Goal: Task Accomplishment & Management: Complete application form

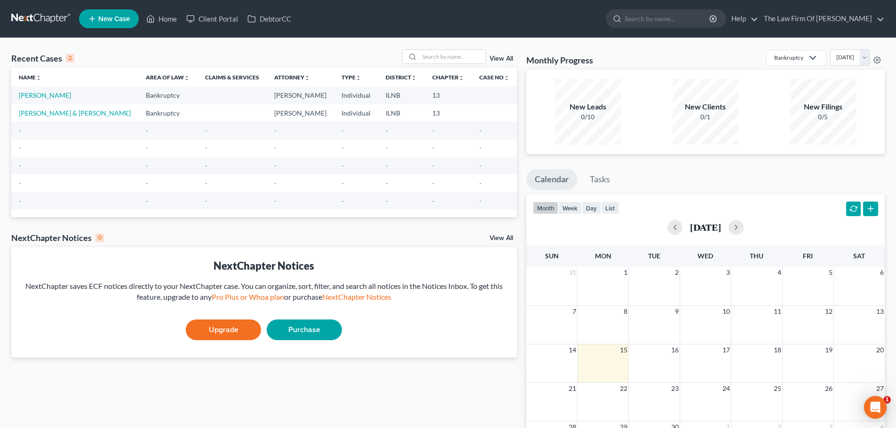
click at [114, 24] on link "New Case" at bounding box center [109, 18] width 60 height 19
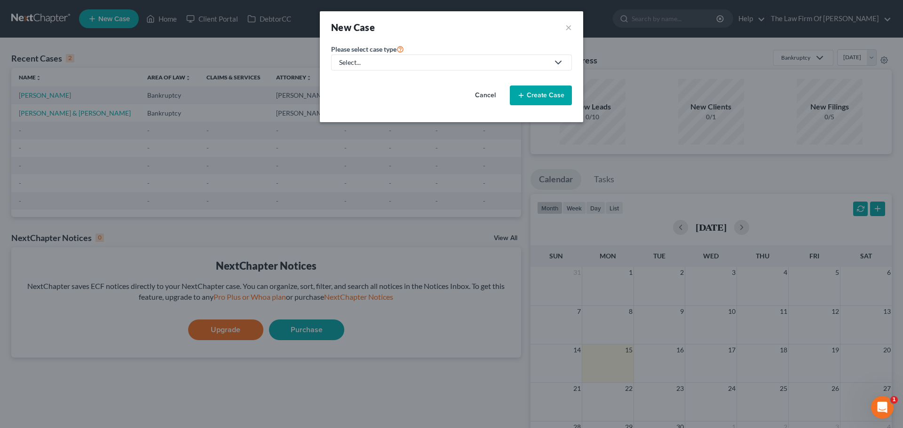
click at [400, 63] on div "Select..." at bounding box center [444, 62] width 210 height 9
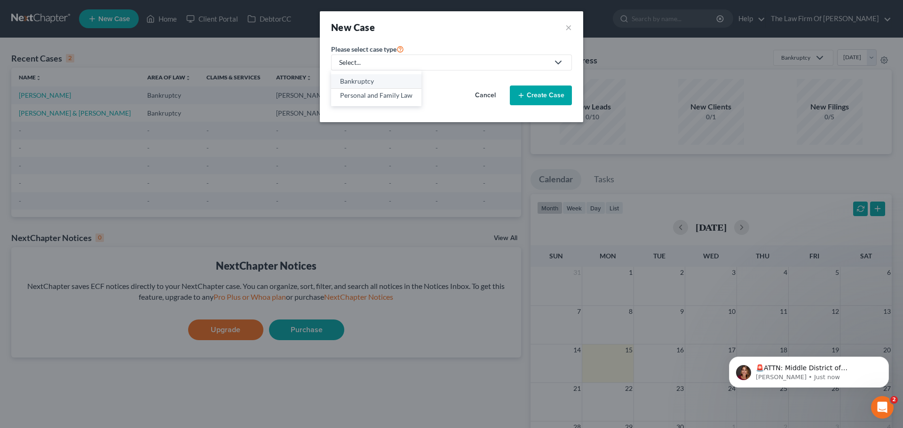
click at [392, 80] on div "Bankruptcy" at bounding box center [376, 81] width 72 height 9
select select "25"
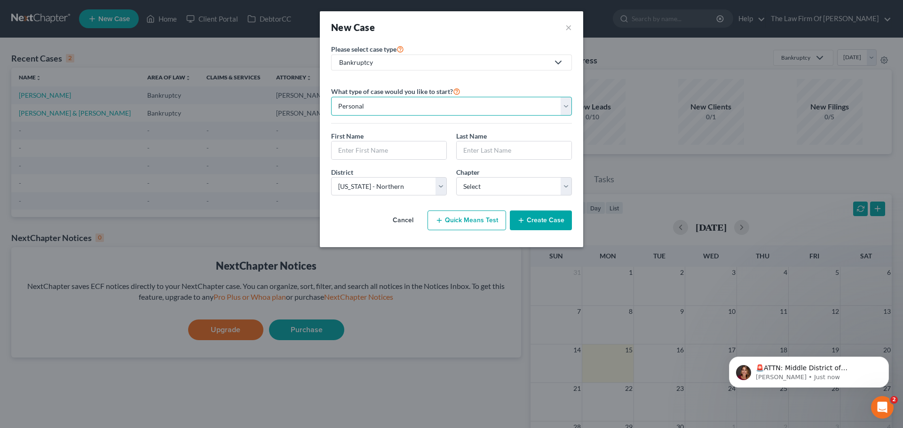
click at [381, 108] on select "Personal Business" at bounding box center [451, 106] width 241 height 19
click at [369, 146] on input "text" at bounding box center [388, 151] width 115 height 18
type input "[PERSON_NAME]"
click at [499, 148] on input "text" at bounding box center [514, 151] width 115 height 18
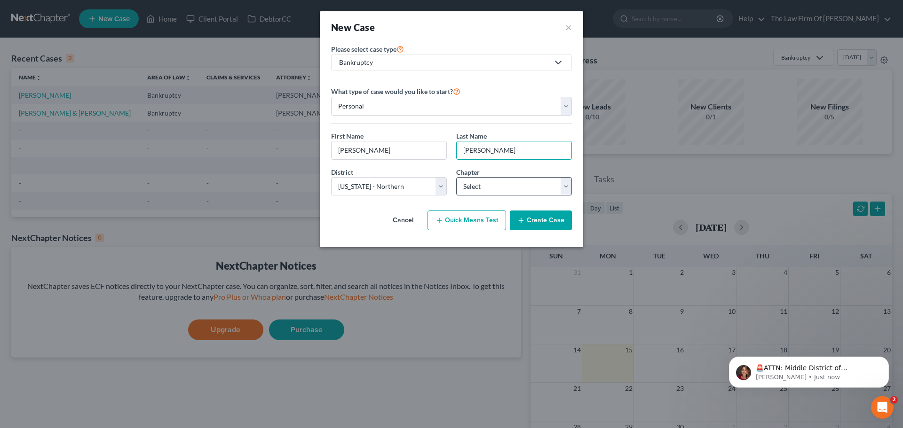
type input "[PERSON_NAME]"
click at [490, 187] on select "Select 7 11 12 13" at bounding box center [514, 186] width 116 height 19
select select "3"
click at [456, 177] on select "Select 7 11 12 13" at bounding box center [514, 186] width 116 height 19
click at [367, 202] on div "District * Select [US_STATE] - [GEOGRAPHIC_DATA] [US_STATE] - [GEOGRAPHIC_DATA]…" at bounding box center [451, 185] width 250 height 36
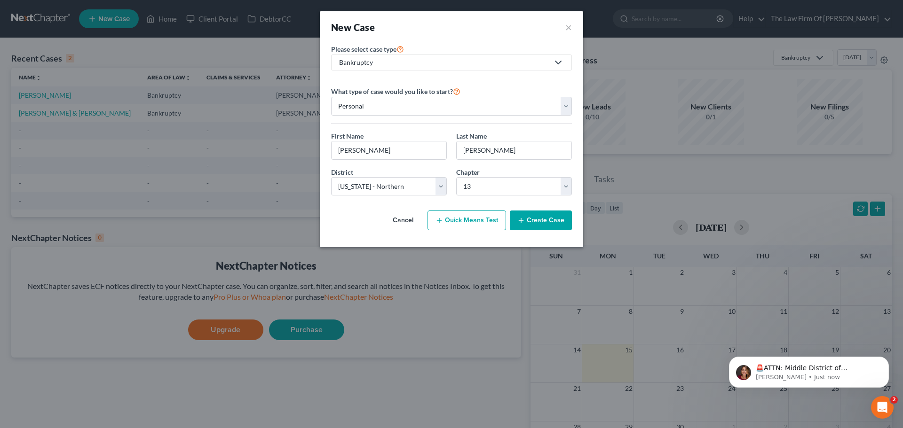
click at [547, 222] on button "Create Case" at bounding box center [541, 221] width 62 height 20
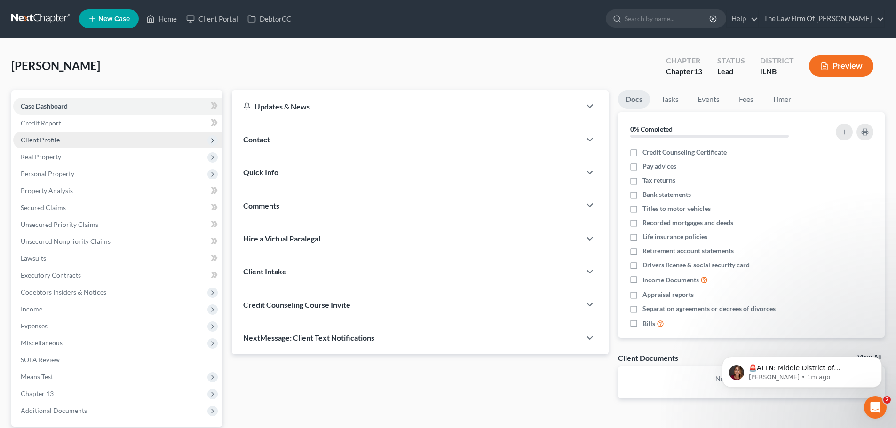
click at [55, 145] on span "Client Profile" at bounding box center [117, 140] width 209 height 17
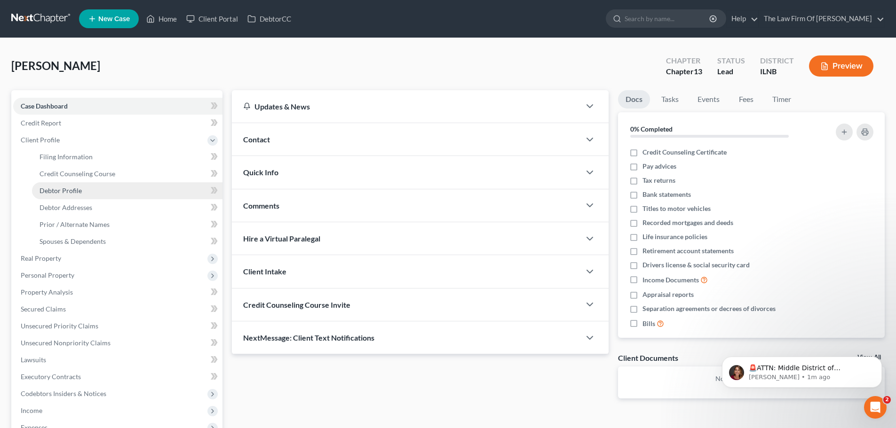
click at [96, 190] on link "Debtor Profile" at bounding box center [127, 190] width 190 height 17
select select "0"
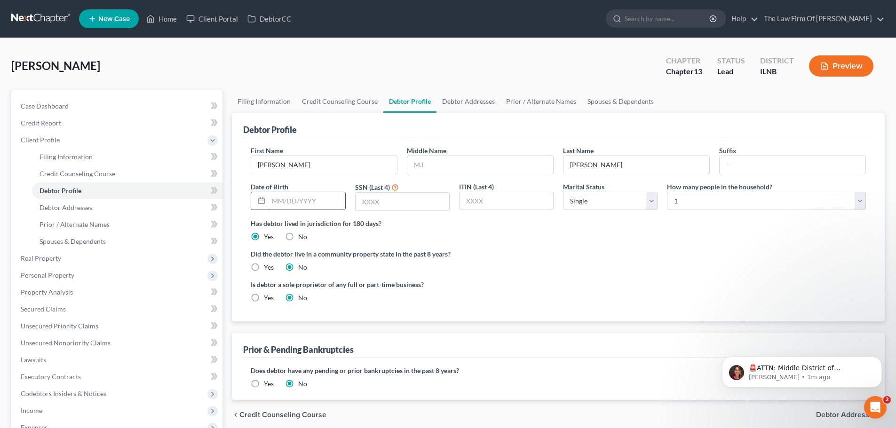
click at [287, 200] on input "text" at bounding box center [306, 201] width 76 height 18
type input "[DATE]"
click at [224, 205] on div "Case Dashboard Payments Invoices Payments Payments Credit Report Client Profile" at bounding box center [117, 336] width 221 height 492
click at [437, 161] on input "text" at bounding box center [480, 165] width 146 height 18
type input "[PERSON_NAME]"
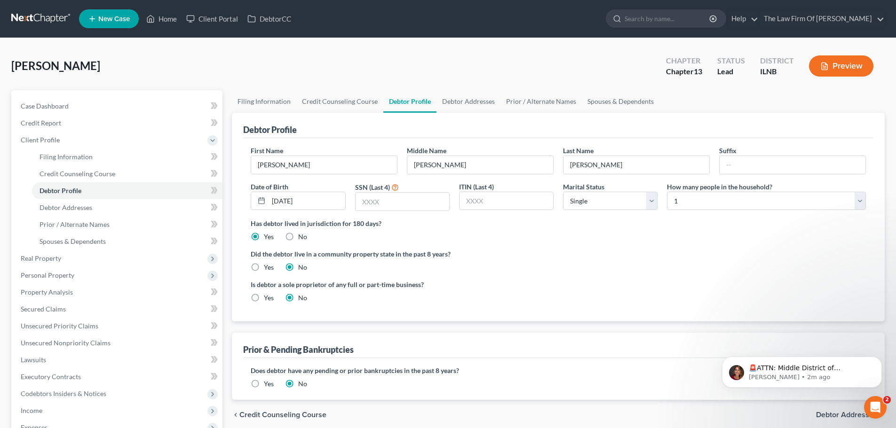
click at [512, 262] on div "Did the debtor live in a community property state in the past 8 years? Yes No" at bounding box center [558, 260] width 615 height 23
click at [388, 197] on input "text" at bounding box center [402, 202] width 94 height 18
type input "2614"
click at [423, 231] on div "Has debtor lived in jurisdiction for 180 days? Yes No Debtor must reside in jur…" at bounding box center [558, 230] width 615 height 23
click at [471, 105] on link "Debtor Addresses" at bounding box center [468, 101] width 64 height 23
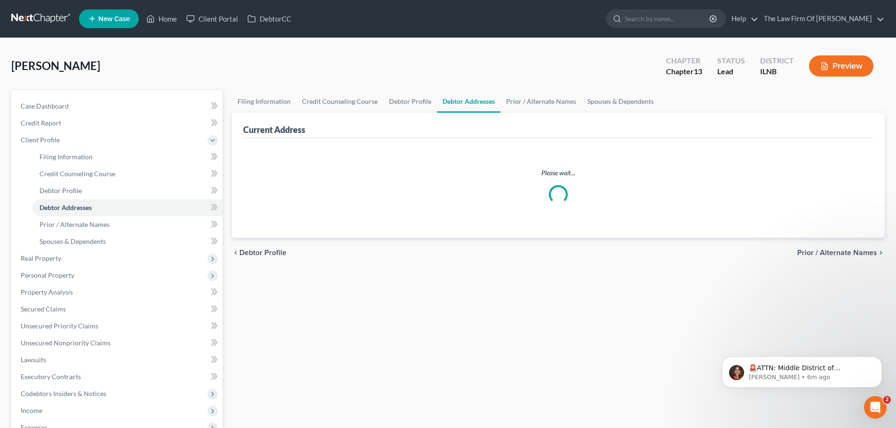
select select "0"
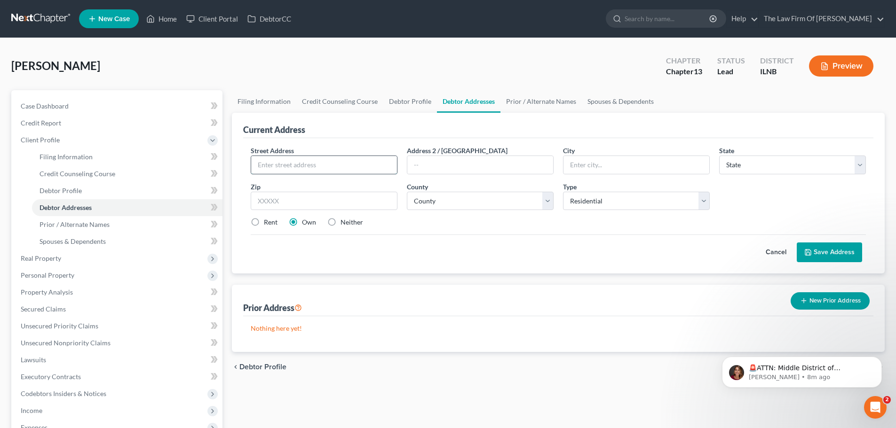
click at [270, 163] on input "text" at bounding box center [324, 165] width 146 height 18
paste input "[STREET_ADDRESS]"
drag, startPoint x: 354, startPoint y: 165, endPoint x: 309, endPoint y: 165, distance: 44.7
click at [309, 165] on input "[STREET_ADDRESS]" at bounding box center [324, 165] width 146 height 18
type input "[STREET_ADDRESS]"
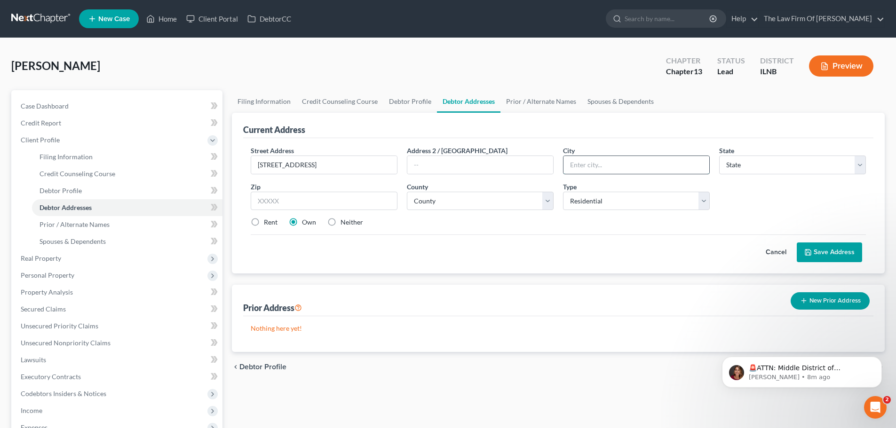
click at [589, 165] on input "text" at bounding box center [636, 165] width 146 height 18
paste input "Elgin, IL 60120"
drag, startPoint x: 623, startPoint y: 166, endPoint x: 594, endPoint y: 167, distance: 29.2
click at [594, 167] on input "Elgin, IL 60120" at bounding box center [636, 165] width 146 height 18
type input "Elgin"
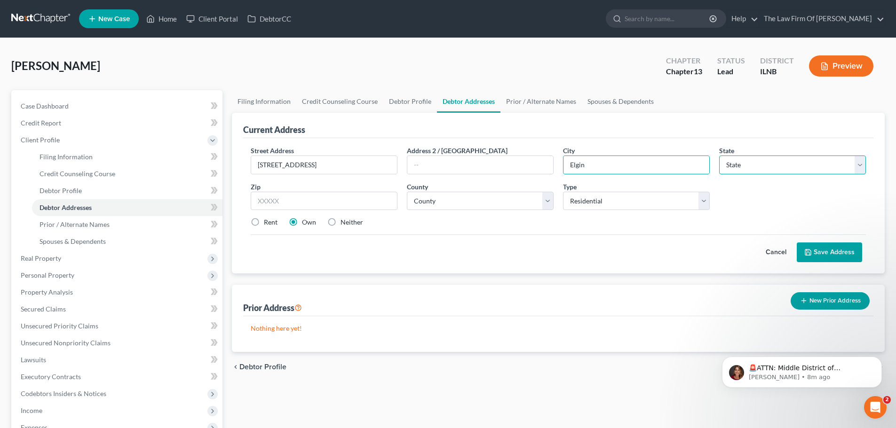
click at [739, 168] on select "State [US_STATE] AK AR AZ CA CO CT DE DC [GEOGRAPHIC_DATA] [GEOGRAPHIC_DATA] GU…" at bounding box center [792, 165] width 147 height 19
select select "14"
click at [719, 156] on select "State [US_STATE] AK AR AZ CA CO CT DE DC [GEOGRAPHIC_DATA] [GEOGRAPHIC_DATA] GU…" at bounding box center [792, 165] width 147 height 19
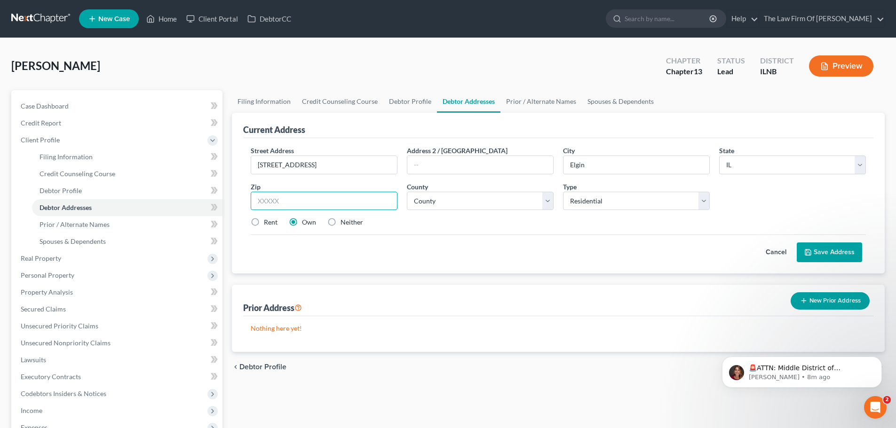
click at [289, 199] on input "text" at bounding box center [324, 201] width 147 height 19
paste input "60120"
type input "60120"
click at [450, 216] on div "Street Address * [STREET_ADDRESS] Address [GEOGRAPHIC_DATA] * [GEOGRAPHIC_DATA]…" at bounding box center [558, 190] width 624 height 89
click at [452, 200] on select "County [GEOGRAPHIC_DATA] [GEOGRAPHIC_DATA] [GEOGRAPHIC_DATA] [GEOGRAPHIC_DATA] …" at bounding box center [480, 201] width 147 height 19
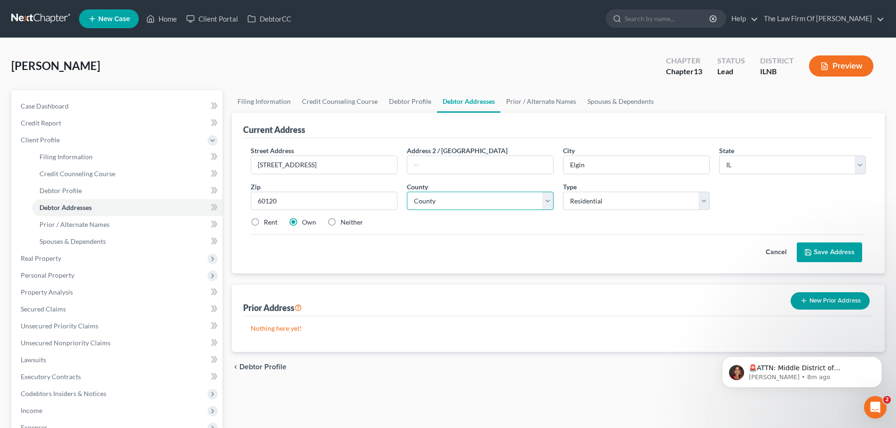
select select "44"
click at [407, 192] on select "County [GEOGRAPHIC_DATA] [GEOGRAPHIC_DATA] [GEOGRAPHIC_DATA] [GEOGRAPHIC_DATA] …" at bounding box center [480, 201] width 147 height 19
click at [515, 226] on div "Rent Own Neither" at bounding box center [558, 222] width 624 height 9
click at [831, 253] on button "Save Address" at bounding box center [829, 253] width 65 height 20
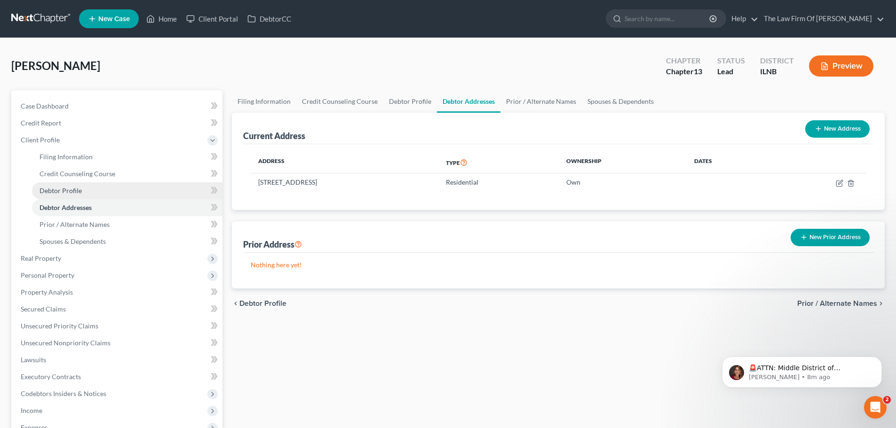
click at [79, 192] on span "Debtor Profile" at bounding box center [60, 191] width 42 height 8
select select "0"
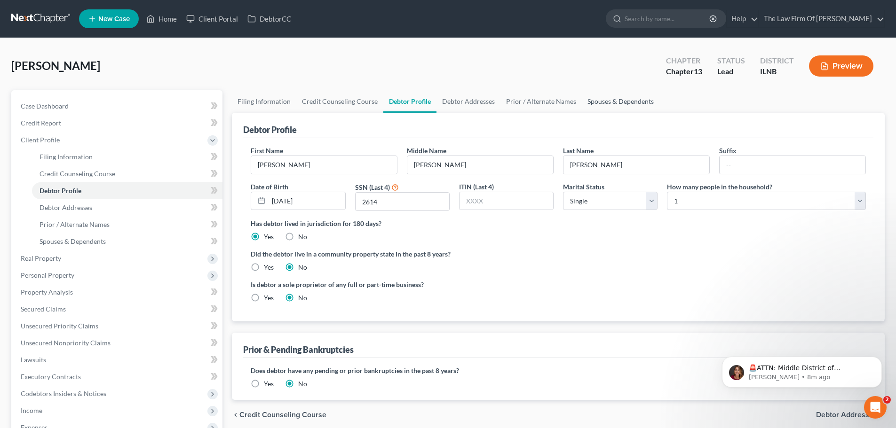
click at [600, 102] on link "Spouses & Dependents" at bounding box center [621, 101] width 78 height 23
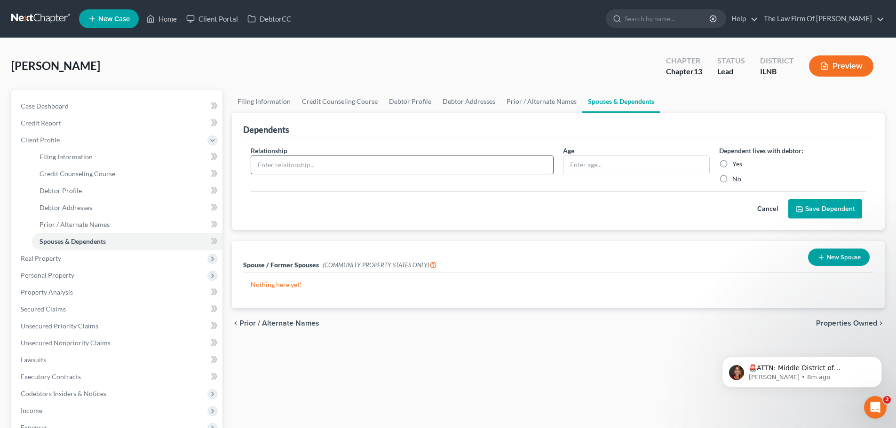
click at [400, 166] on input "text" at bounding box center [402, 165] width 302 height 18
click at [842, 259] on button "New Spouse" at bounding box center [839, 257] width 62 height 17
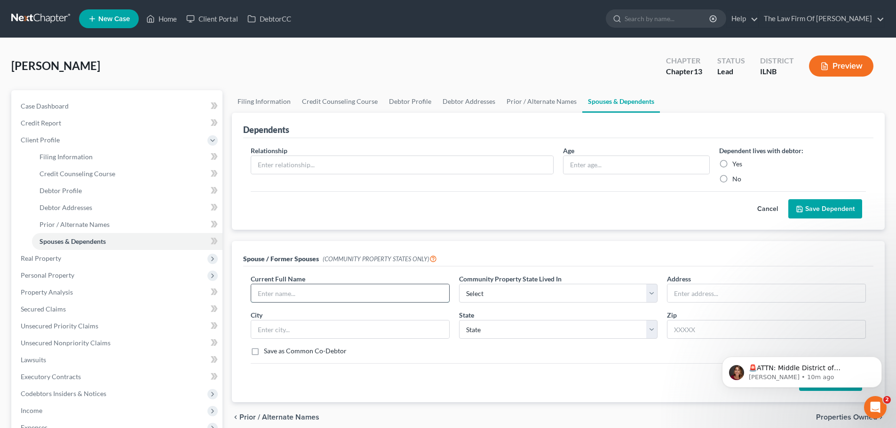
click at [281, 289] on input "text" at bounding box center [350, 293] width 198 height 18
type input "[PERSON_NAME]"
click at [234, 291] on div "Spouse / Former Spouses (COMMUNITY PROPERTY STATES ONLY) Current Full Name * [P…" at bounding box center [558, 321] width 653 height 161
drag, startPoint x: 306, startPoint y: 294, endPoint x: 244, endPoint y: 292, distance: 62.6
click at [244, 292] on div "Current Full Name * [PERSON_NAME] Community Property State Lived In * Select AZ…" at bounding box center [558, 334] width 630 height 135
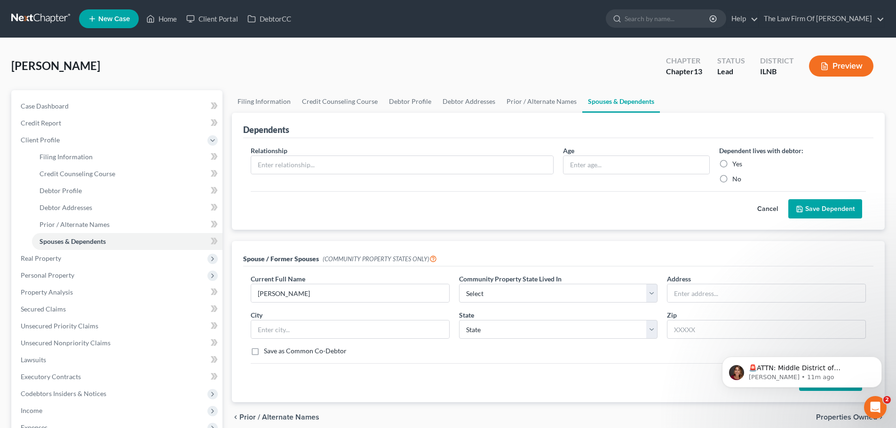
click at [293, 306] on div "Current Full Name * [PERSON_NAME] Community Property State Lived In * Select AZ…" at bounding box center [558, 318] width 624 height 89
click at [685, 300] on input "text" at bounding box center [766, 293] width 198 height 18
paste input "[STREET_ADDRESS]"
type input "[STREET_ADDRESS]"
click at [512, 356] on div "Current Full Name * [PERSON_NAME] Community Property State Lived In * Select AZ…" at bounding box center [558, 318] width 624 height 89
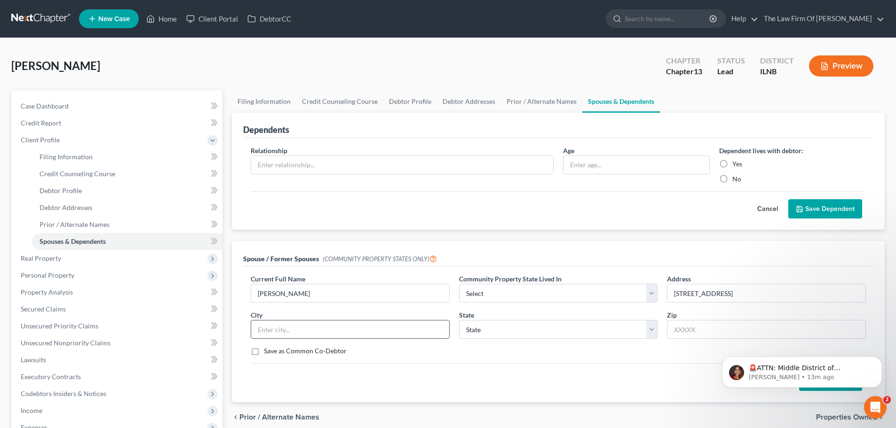
click at [384, 326] on input "text" at bounding box center [350, 330] width 198 height 18
paste input "Elgin"
type input "Elgin"
click at [496, 328] on select "State [US_STATE] AK AR AZ CA CO CT DE DC [GEOGRAPHIC_DATA] [GEOGRAPHIC_DATA] GU…" at bounding box center [558, 329] width 199 height 19
select select "14"
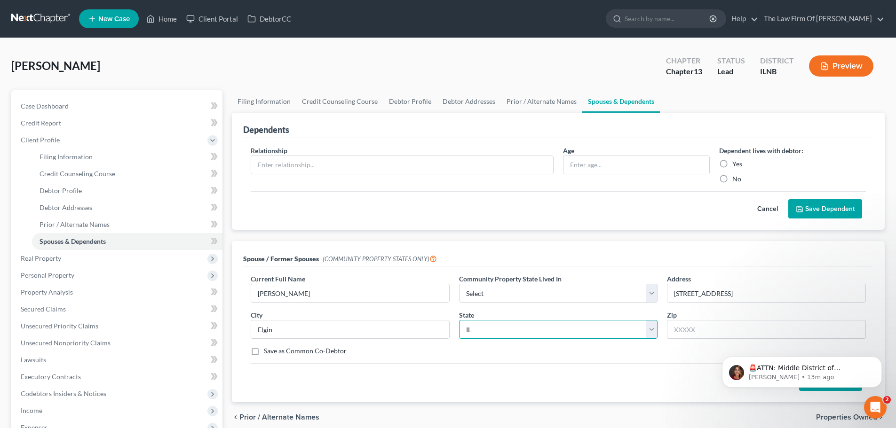
click at [459, 320] on select "State [US_STATE] AK AR AZ CA CO CT DE DC [GEOGRAPHIC_DATA] [GEOGRAPHIC_DATA] GU…" at bounding box center [558, 329] width 199 height 19
click at [715, 363] on body "🚨ATTN: Middle District of [US_STATE] The court has added a new Credit Counselin…" at bounding box center [801, 370] width 181 height 58
click at [713, 330] on input "text" at bounding box center [766, 329] width 199 height 19
paste input "60120"
type input "60120"
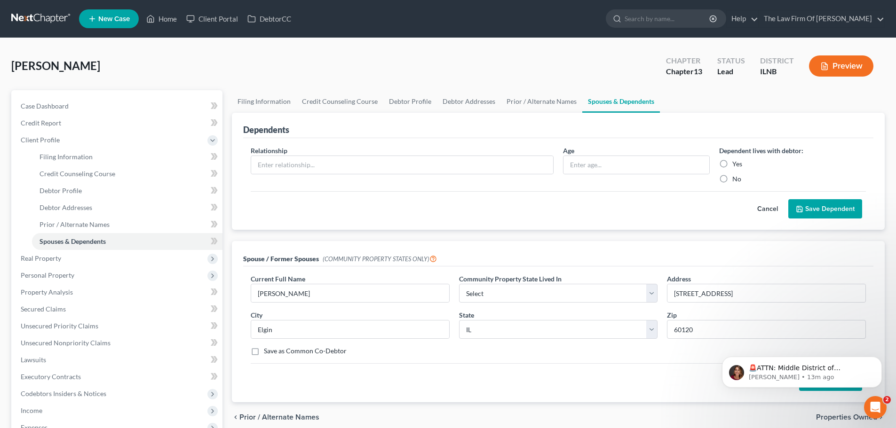
click at [614, 350] on div "Save as Common Co-Debtor" at bounding box center [558, 351] width 615 height 9
click at [499, 295] on select "Select AZ CA GU ID LA NV NM PR [GEOGRAPHIC_DATA] [GEOGRAPHIC_DATA] [GEOGRAPHIC_…" at bounding box center [558, 293] width 199 height 19
click at [448, 309] on div "Current Full Name * [PERSON_NAME] Community Property State Lived In * Select AZ…" at bounding box center [558, 318] width 624 height 89
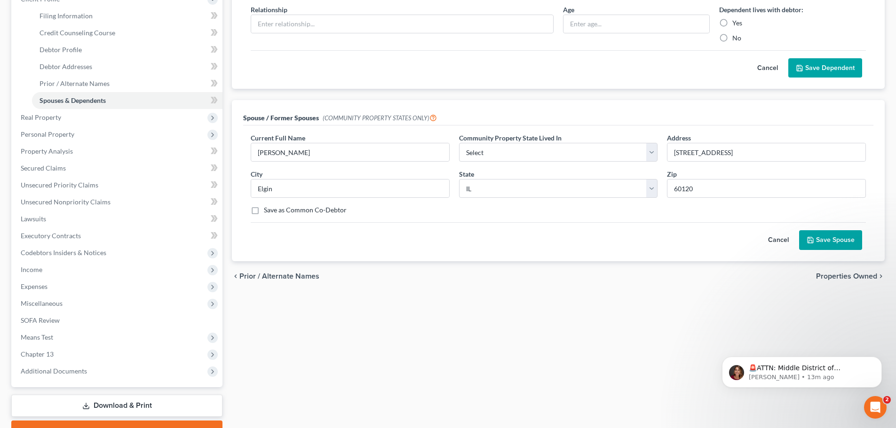
click at [822, 239] on button "Save Spouse" at bounding box center [830, 240] width 63 height 20
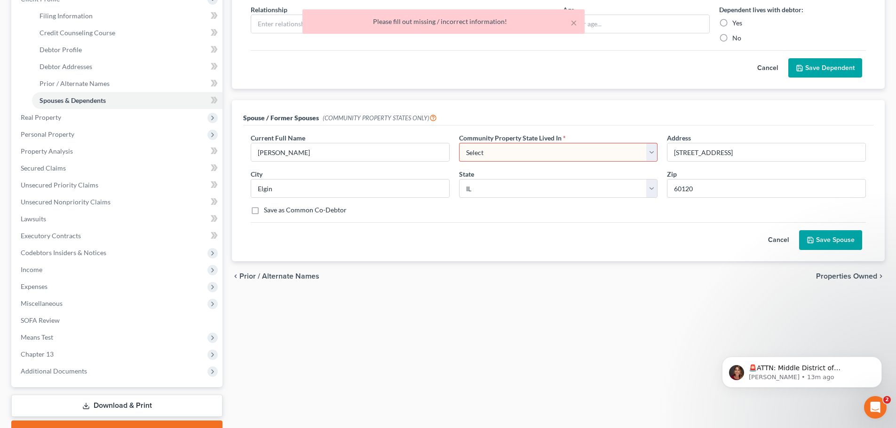
click at [484, 152] on select "Select AZ CA GU ID LA NV NM PR [GEOGRAPHIC_DATA] [GEOGRAPHIC_DATA] [GEOGRAPHIC_…" at bounding box center [558, 152] width 199 height 19
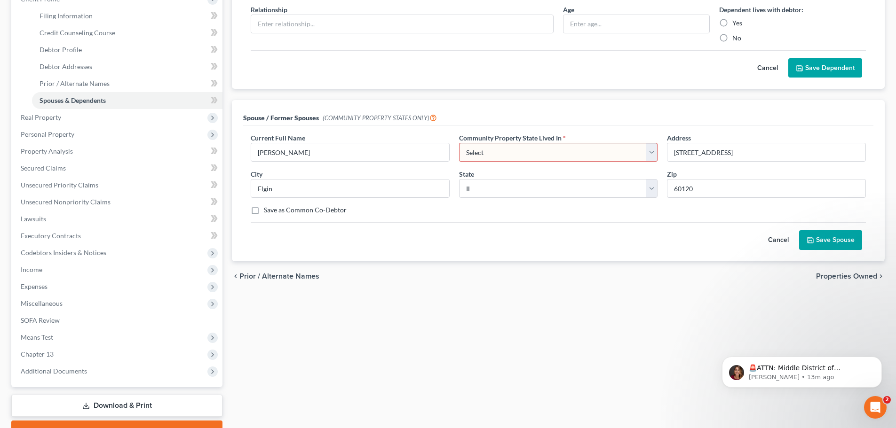
click at [459, 143] on select "Select AZ CA GU ID LA NV NM PR [GEOGRAPHIC_DATA] [GEOGRAPHIC_DATA] [GEOGRAPHIC_…" at bounding box center [558, 152] width 199 height 19
click at [488, 292] on div "Filing Information Credit Counseling Course Debtor Profile Debtor Addresses Pri…" at bounding box center [558, 195] width 662 height 492
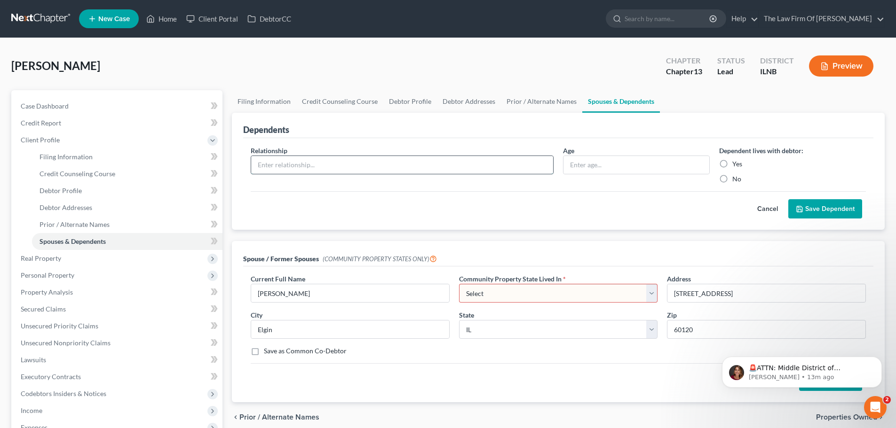
click at [319, 163] on input "text" at bounding box center [402, 165] width 302 height 18
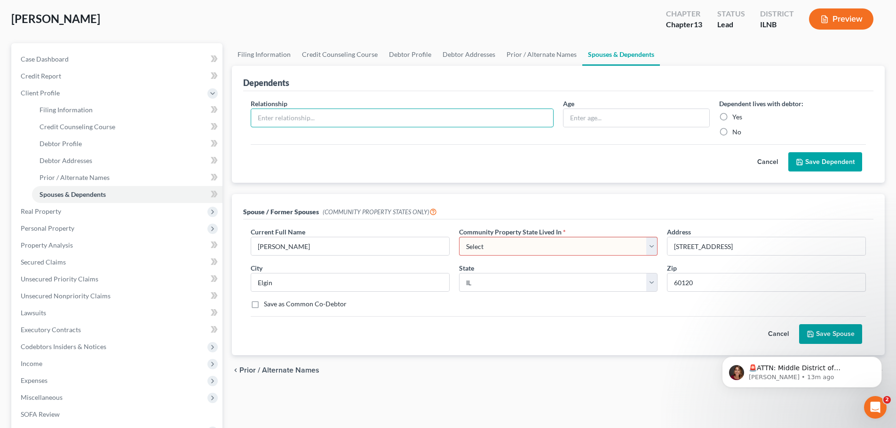
scroll to position [141, 0]
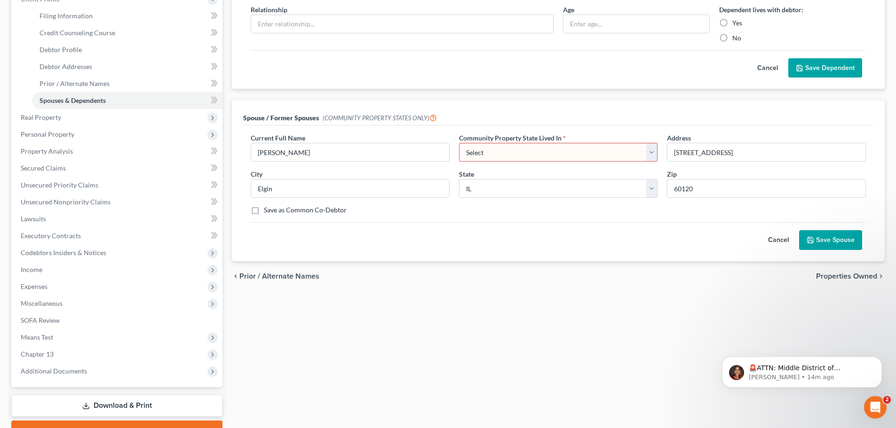
click at [264, 212] on label "Save as Common Co-Debtor" at bounding box center [305, 209] width 83 height 9
click at [268, 212] on input "Save as Common Co-Debtor" at bounding box center [271, 208] width 6 height 6
click at [264, 212] on label "Save as Common Co-Debtor" at bounding box center [305, 209] width 83 height 9
click at [268, 212] on input "Save as Common Co-Debtor" at bounding box center [271, 208] width 6 height 6
checkbox input "false"
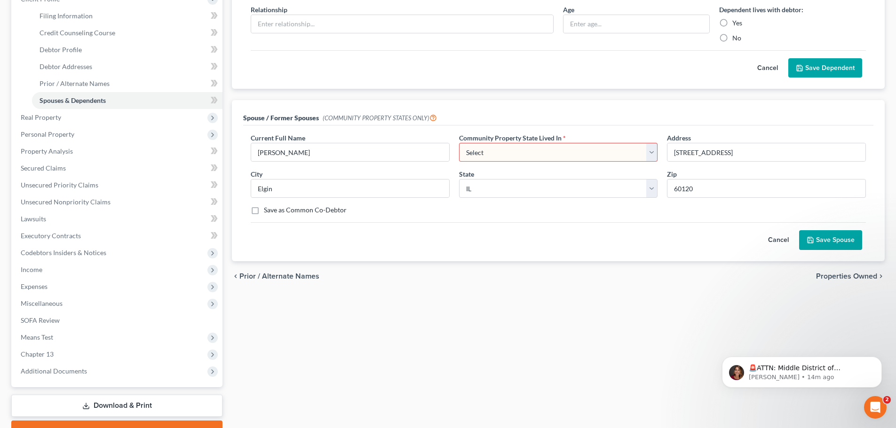
click at [784, 240] on button "Cancel" at bounding box center [777, 240] width 41 height 19
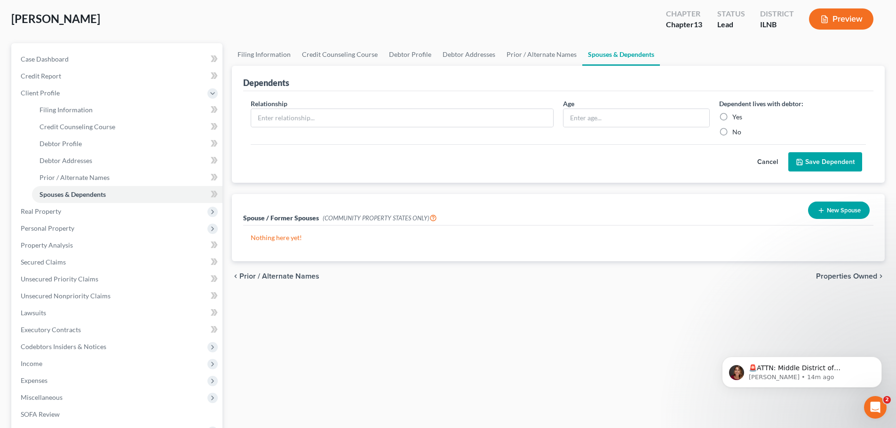
scroll to position [0, 0]
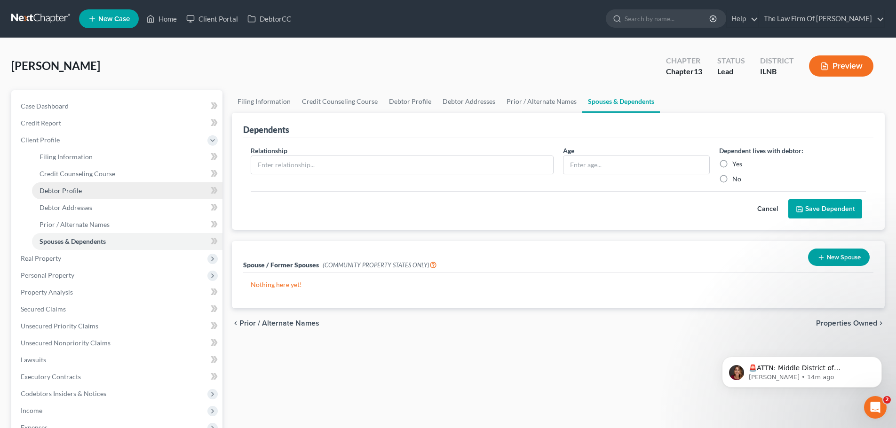
click at [66, 191] on span "Debtor Profile" at bounding box center [60, 191] width 42 height 8
select select "0"
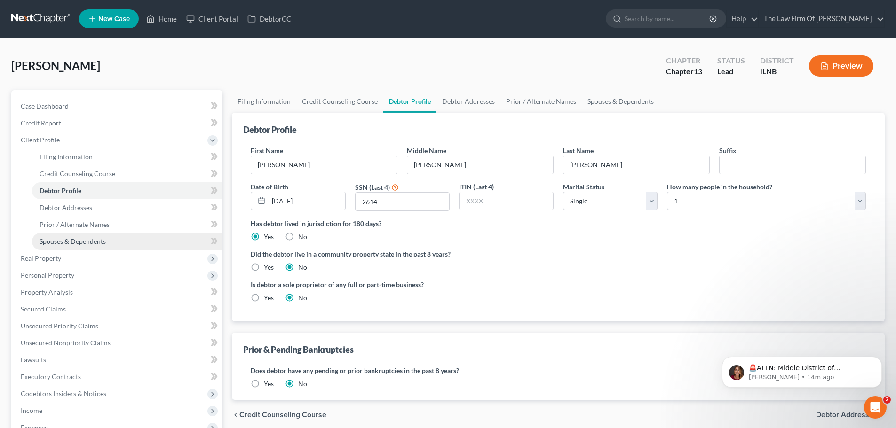
click at [87, 241] on span "Spouses & Dependents" at bounding box center [72, 241] width 66 height 8
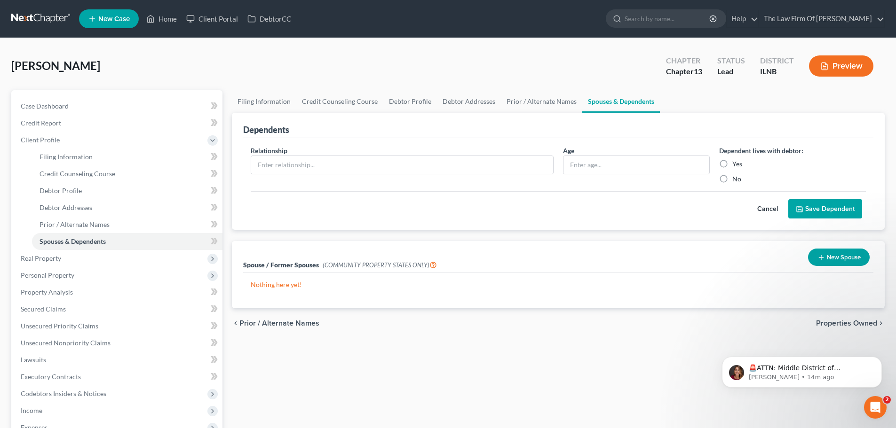
click at [833, 256] on button "New Spouse" at bounding box center [839, 257] width 62 height 17
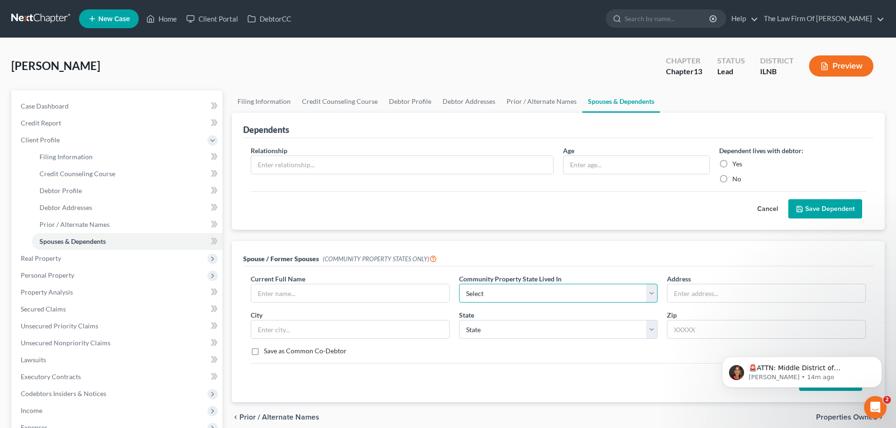
click at [530, 292] on select "Select AZ CA GU ID LA NV NM PR [GEOGRAPHIC_DATA] [GEOGRAPHIC_DATA] [GEOGRAPHIC_…" at bounding box center [558, 293] width 199 height 19
click at [459, 284] on select "Select AZ CA GU ID LA NV NM PR [GEOGRAPHIC_DATA] [GEOGRAPHIC_DATA] [GEOGRAPHIC_…" at bounding box center [558, 293] width 199 height 19
click at [492, 254] on div "Spouse / Former Spouses (COMMUNITY PROPERTY STATES ONLY)" at bounding box center [558, 253] width 630 height 25
click at [296, 165] on input "text" at bounding box center [402, 165] width 302 height 18
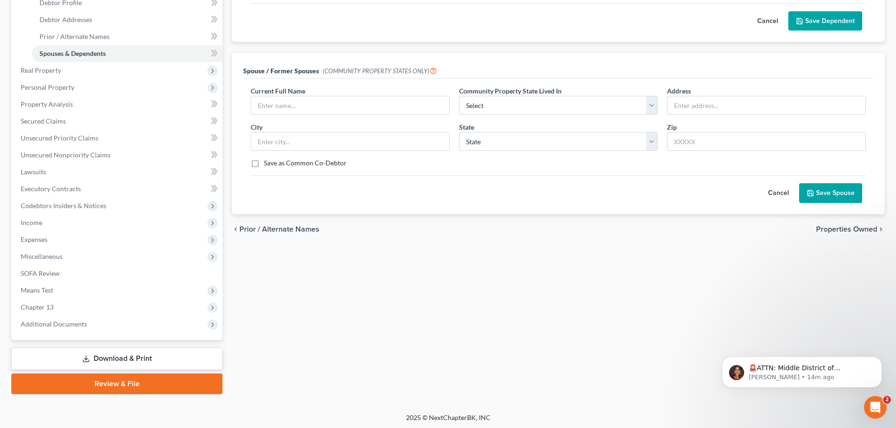
scroll to position [190, 0]
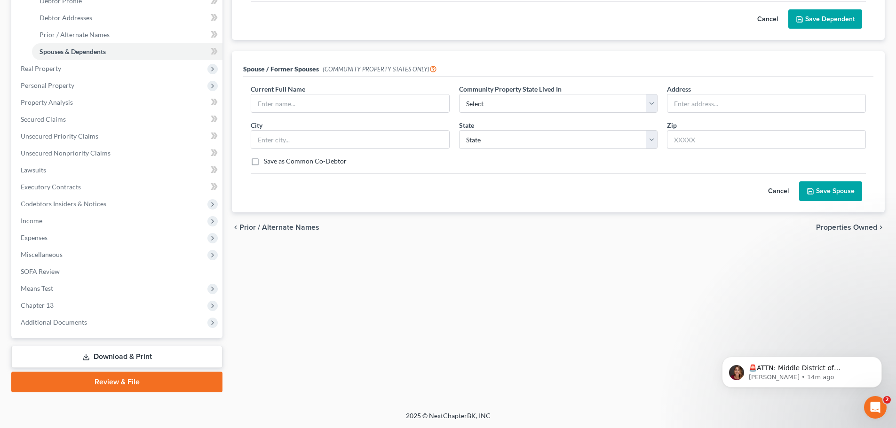
click at [868, 229] on span "Properties Owned" at bounding box center [846, 228] width 61 height 8
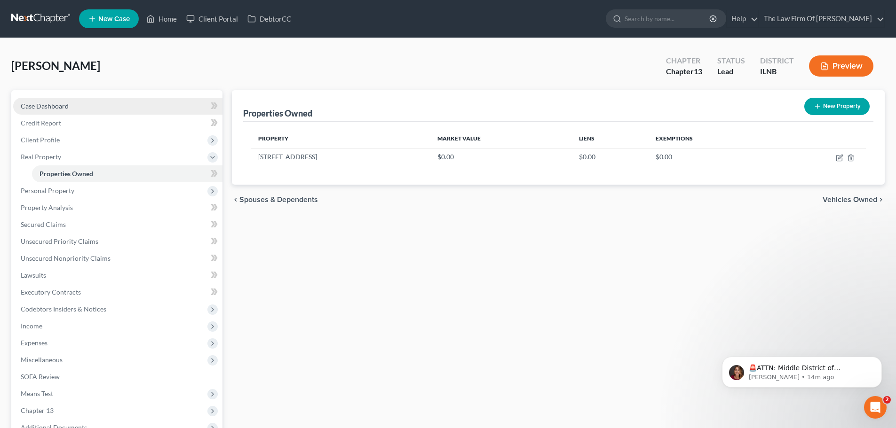
click at [59, 101] on link "Case Dashboard" at bounding box center [117, 106] width 209 height 17
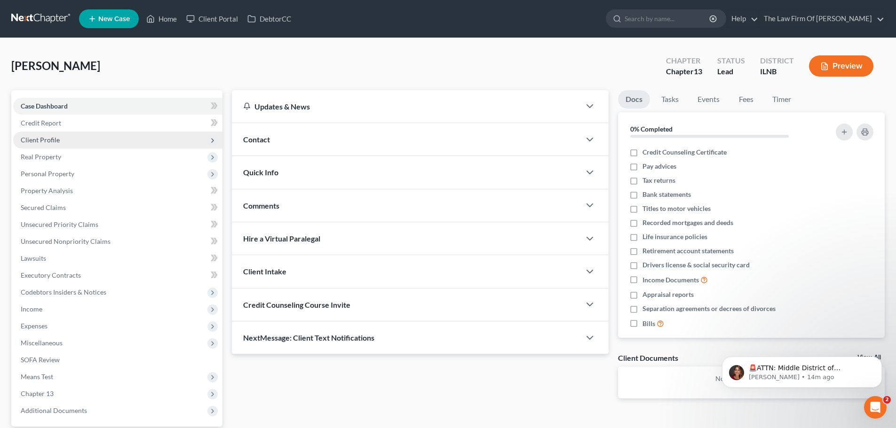
click at [55, 141] on span "Client Profile" at bounding box center [40, 140] width 39 height 8
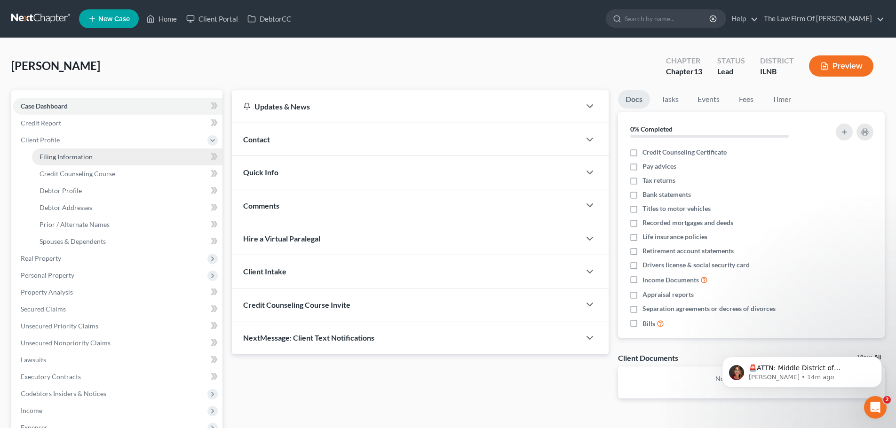
click at [70, 158] on span "Filing Information" at bounding box center [65, 157] width 53 height 8
select select "1"
select select "0"
select select "3"
select select "25"
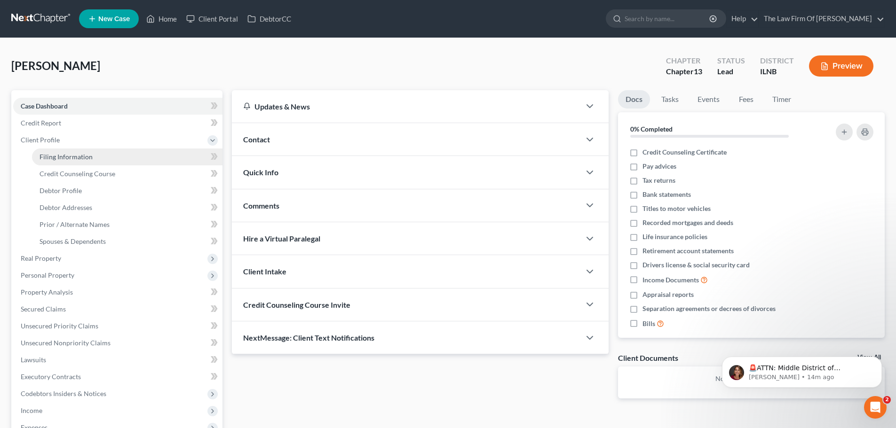
select select "14"
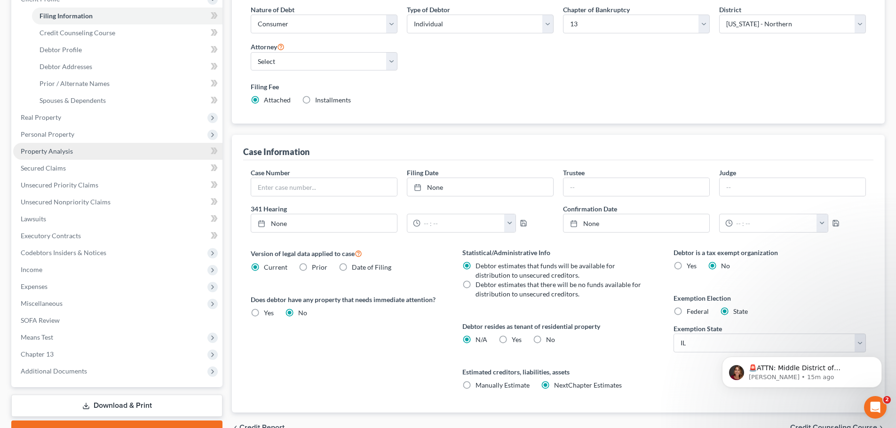
scroll to position [47, 0]
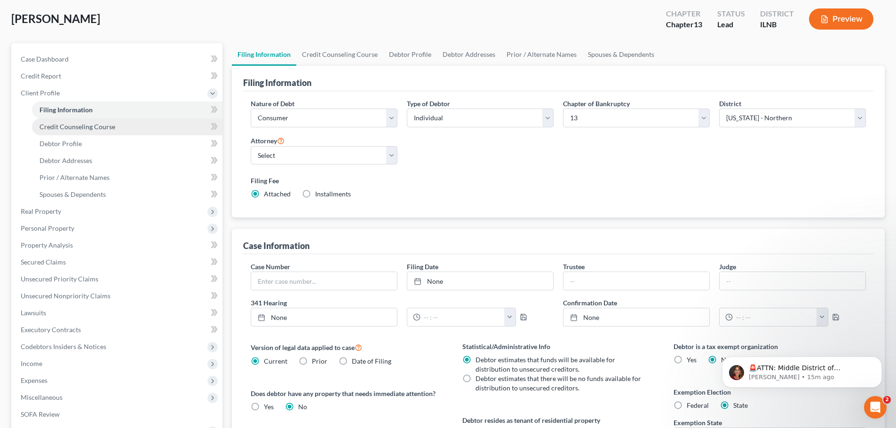
click at [86, 127] on span "Credit Counseling Course" at bounding box center [77, 127] width 76 height 8
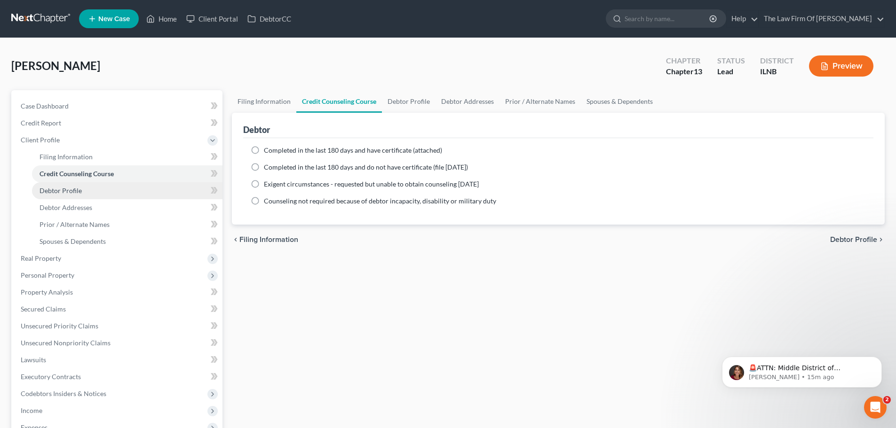
click at [64, 188] on span "Debtor Profile" at bounding box center [60, 191] width 42 height 8
select select "0"
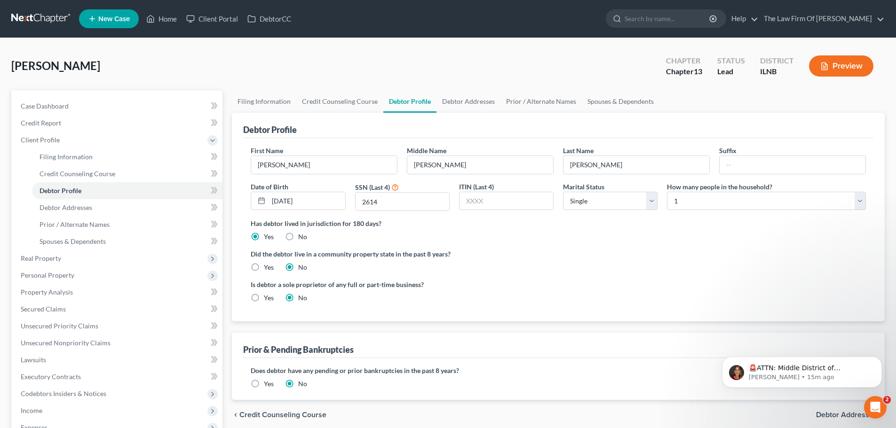
scroll to position [141, 0]
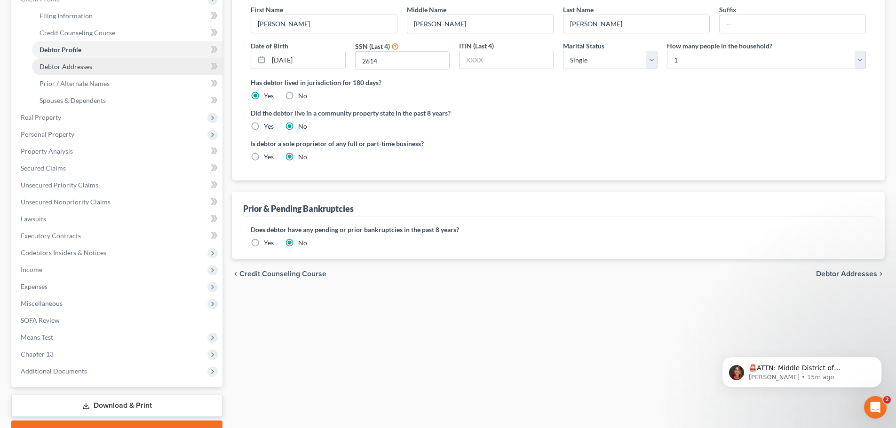
click at [88, 64] on span "Debtor Addresses" at bounding box center [65, 67] width 53 height 8
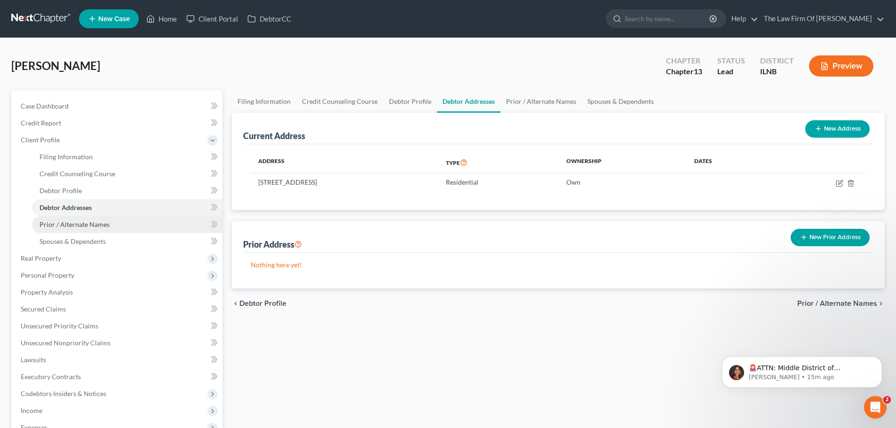
click at [103, 222] on span "Prior / Alternate Names" at bounding box center [74, 225] width 70 height 8
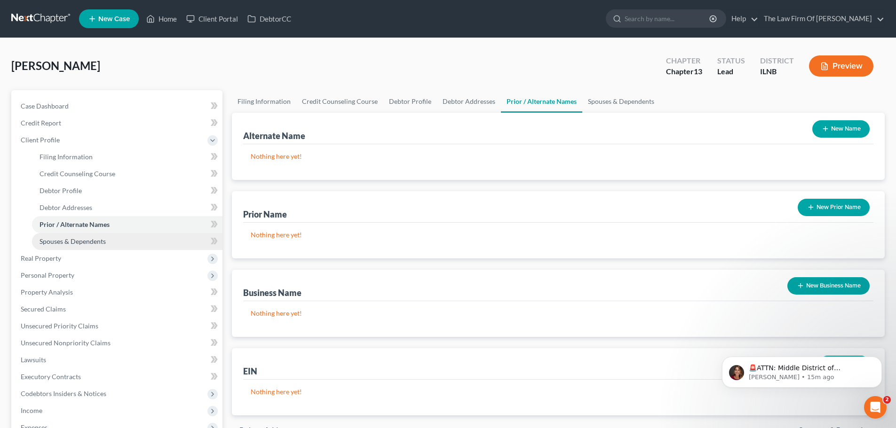
click at [95, 238] on span "Spouses & Dependents" at bounding box center [72, 241] width 66 height 8
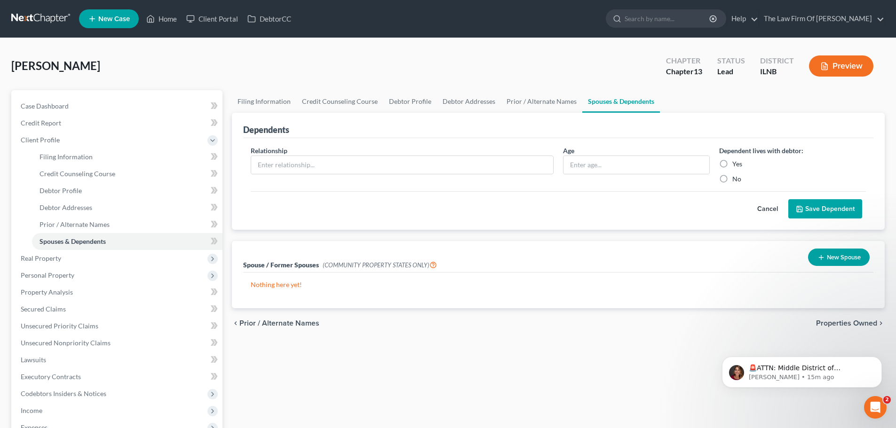
click at [843, 262] on button "New Spouse" at bounding box center [839, 257] width 62 height 17
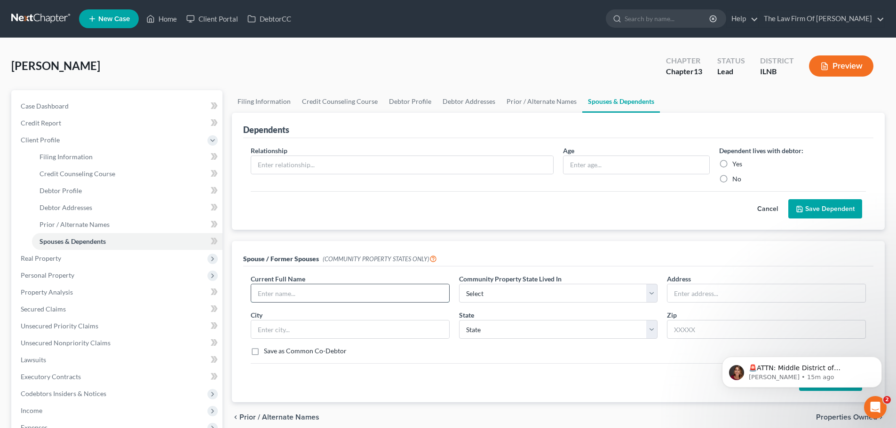
click at [364, 296] on input "text" at bounding box center [350, 293] width 198 height 18
type input "[PERSON_NAME]"
click at [879, 359] on icon "Dismiss notification" at bounding box center [878, 359] width 3 height 3
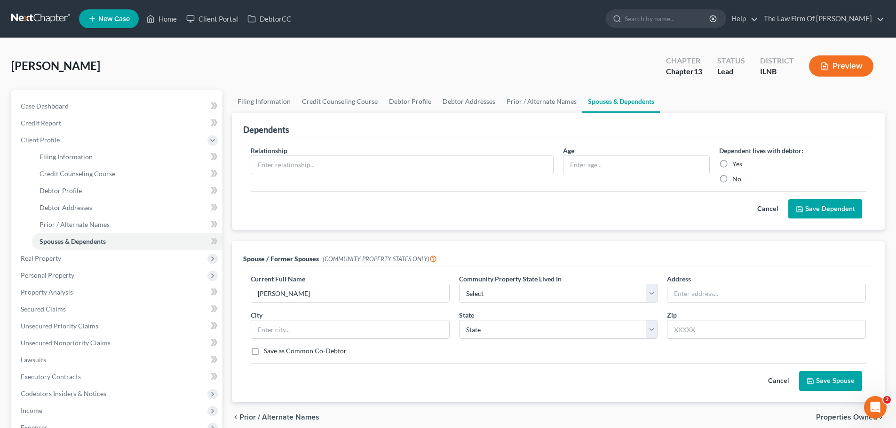
click at [833, 377] on button "Save Spouse" at bounding box center [830, 381] width 63 height 20
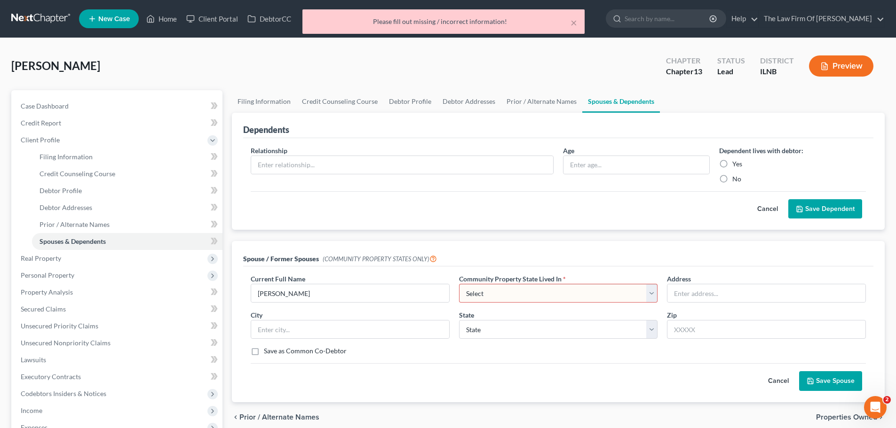
click at [533, 295] on select "Select AZ CA GU ID LA NV NM PR [GEOGRAPHIC_DATA] [GEOGRAPHIC_DATA] [GEOGRAPHIC_…" at bounding box center [558, 293] width 199 height 19
click at [459, 284] on select "Select AZ CA GU ID LA NV NM PR [GEOGRAPHIC_DATA] [GEOGRAPHIC_DATA] [GEOGRAPHIC_…" at bounding box center [558, 293] width 199 height 19
click at [529, 355] on div "Save as Common Co-Debtor" at bounding box center [558, 351] width 615 height 9
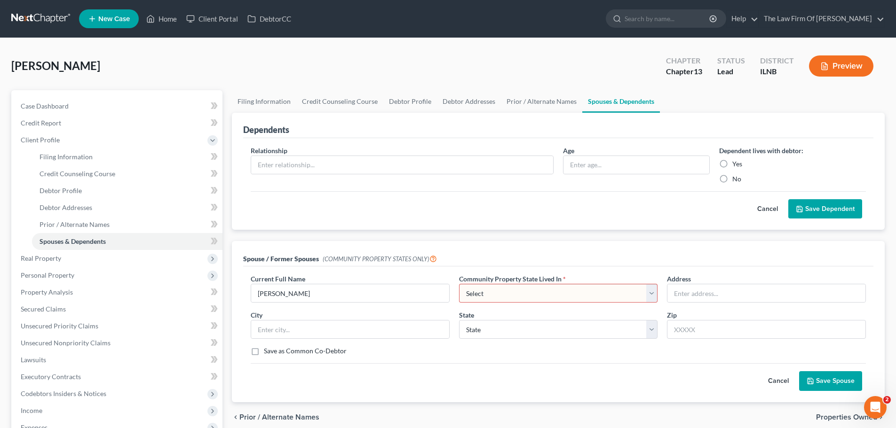
click at [264, 353] on label "Save as Common Co-Debtor" at bounding box center [305, 351] width 83 height 9
click at [268, 353] on input "Save as Common Co-Debtor" at bounding box center [271, 350] width 6 height 6
checkbox input "true"
click at [828, 381] on button "Save Spouse" at bounding box center [830, 381] width 63 height 20
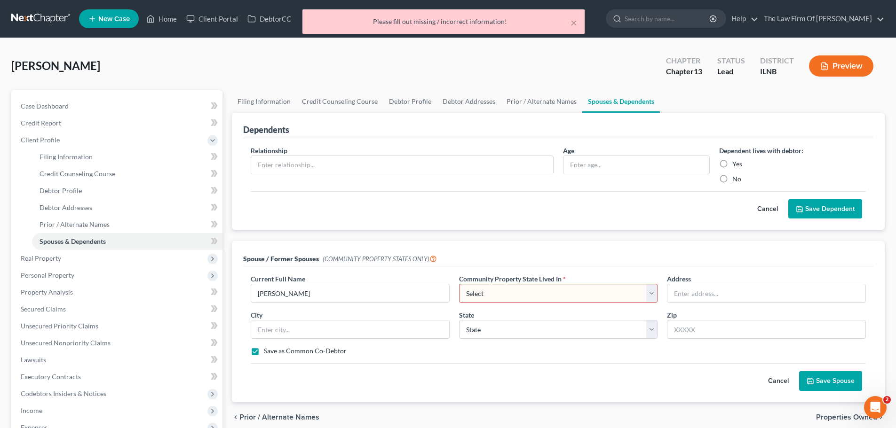
click at [777, 382] on button "Cancel" at bounding box center [777, 381] width 41 height 19
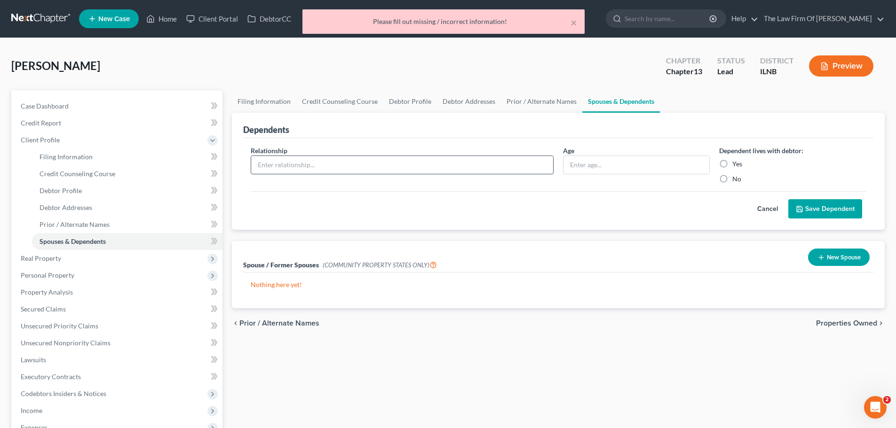
click at [332, 170] on input "text" at bounding box center [402, 165] width 302 height 18
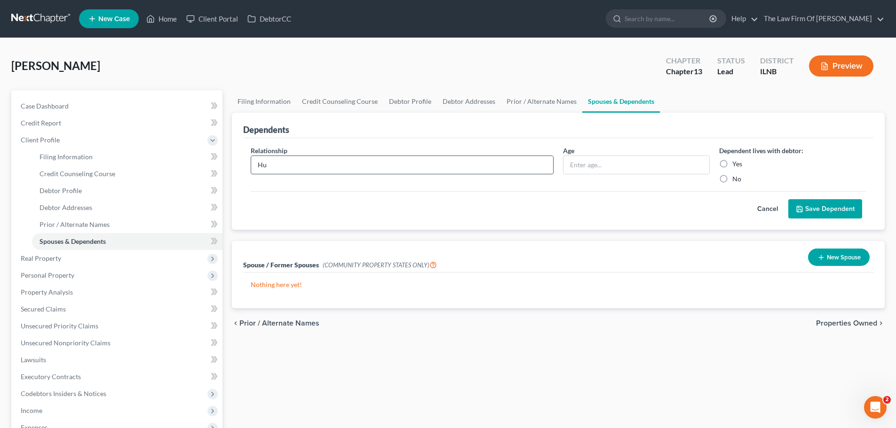
type input "H"
click at [570, 206] on div "Cancel Save Dependent" at bounding box center [558, 205] width 615 height 28
click at [538, 106] on link "Prior / Alternate Names" at bounding box center [541, 101] width 81 height 23
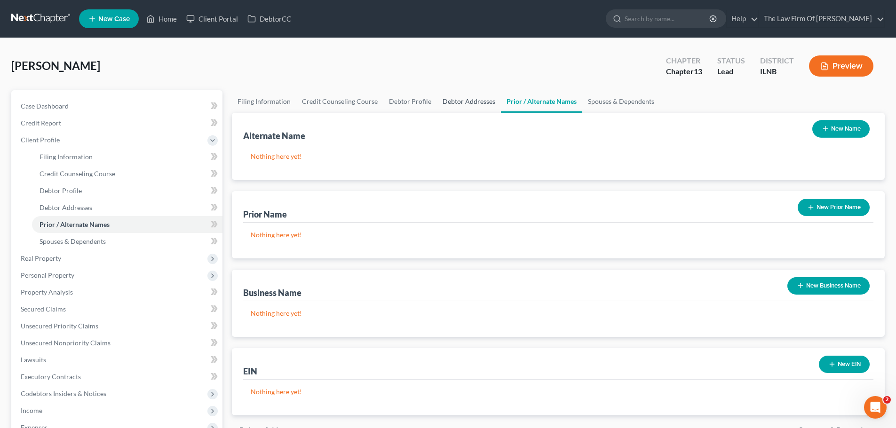
click at [478, 103] on link "Debtor Addresses" at bounding box center [469, 101] width 64 height 23
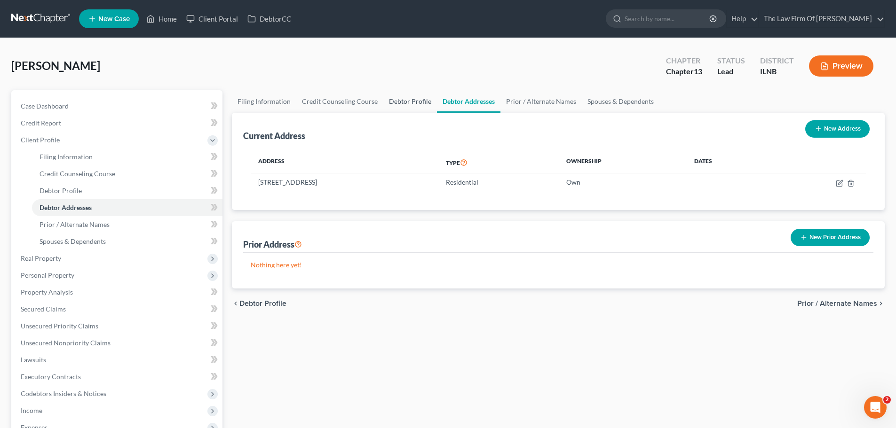
click at [428, 103] on link "Debtor Profile" at bounding box center [410, 101] width 54 height 23
select select "0"
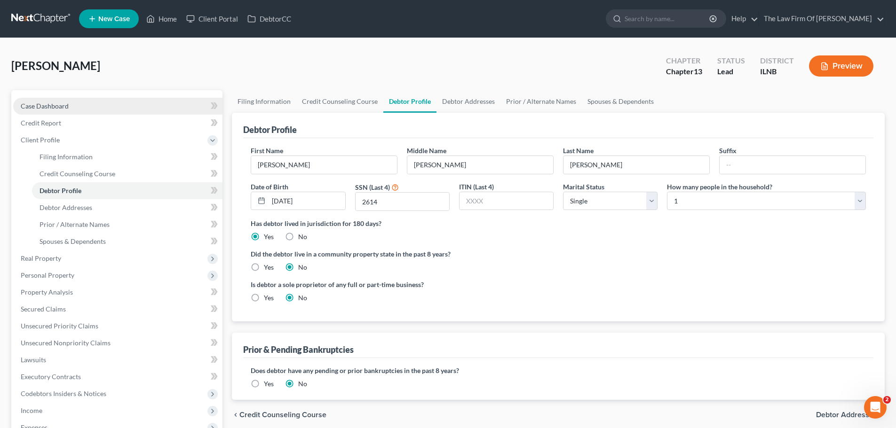
click at [130, 103] on link "Case Dashboard" at bounding box center [117, 106] width 209 height 17
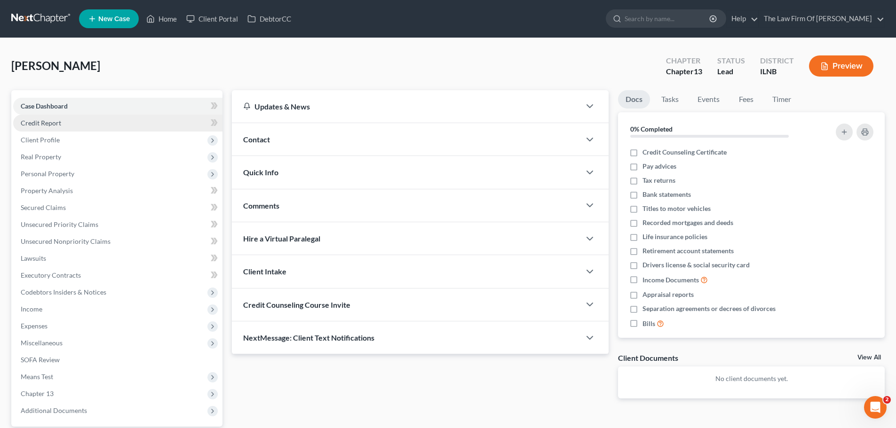
click at [99, 122] on link "Credit Report" at bounding box center [117, 123] width 209 height 17
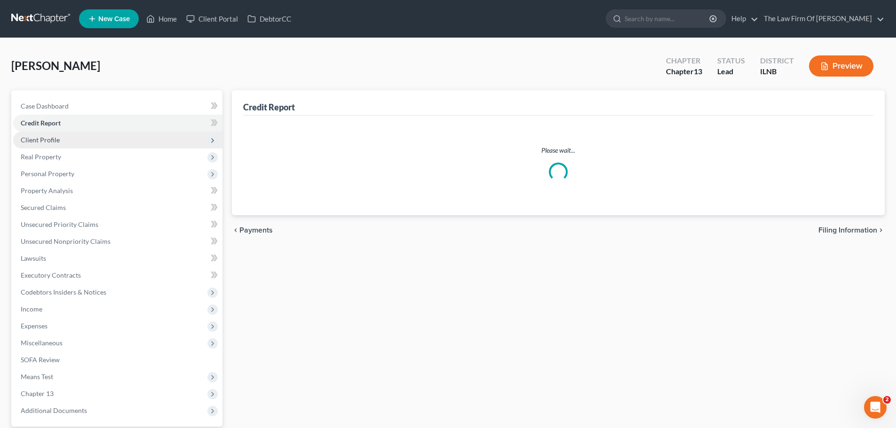
click at [96, 139] on span "Client Profile" at bounding box center [117, 140] width 209 height 17
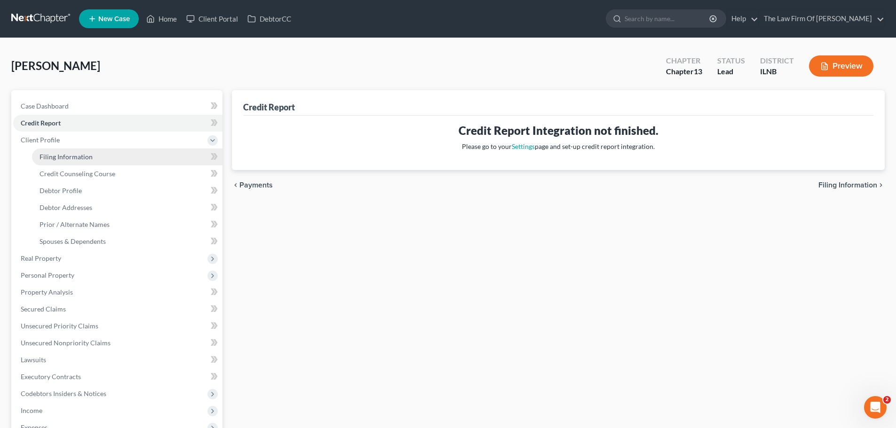
click at [86, 158] on span "Filing Information" at bounding box center [65, 157] width 53 height 8
select select "1"
select select "0"
select select "3"
select select "25"
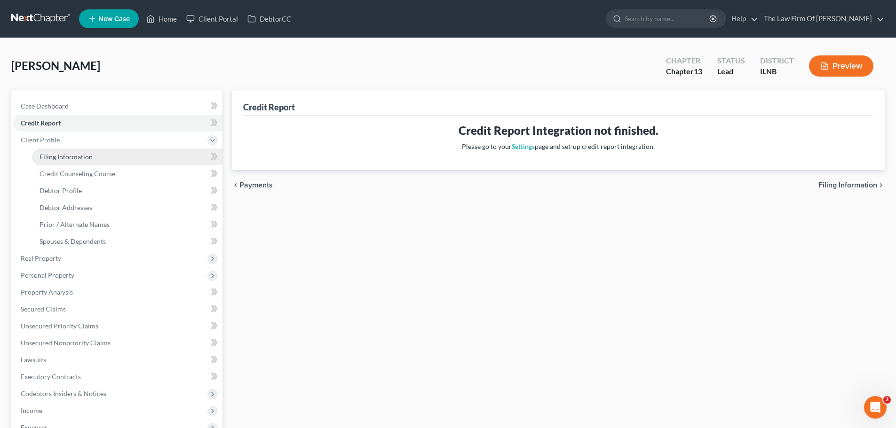
select select "0"
select select "14"
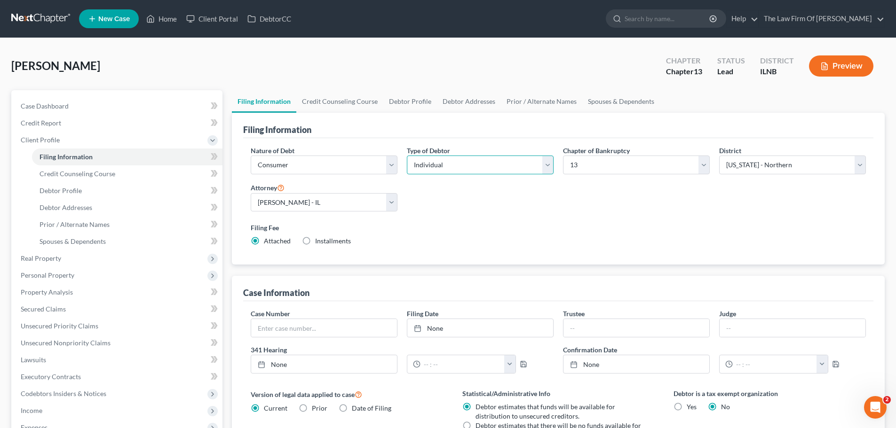
click at [444, 168] on select "Select Individual Joint" at bounding box center [480, 165] width 147 height 19
select select "1"
click at [407, 156] on select "Select Individual Joint" at bounding box center [480, 165] width 147 height 19
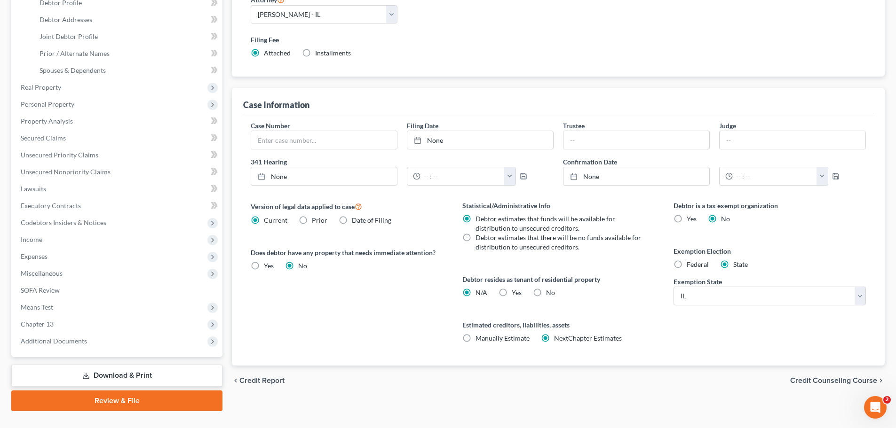
scroll to position [207, 0]
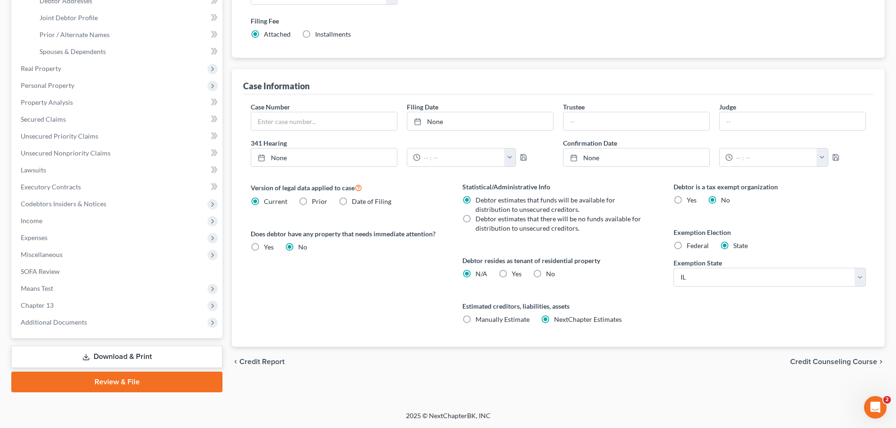
click at [546, 274] on label "No" at bounding box center [550, 273] width 9 height 9
click at [550, 274] on input "No" at bounding box center [553, 272] width 6 height 6
radio input "true"
radio input "false"
click at [565, 282] on div "Statistical/Administrative Info Debtor estimates that funds will be available f…" at bounding box center [558, 264] width 211 height 165
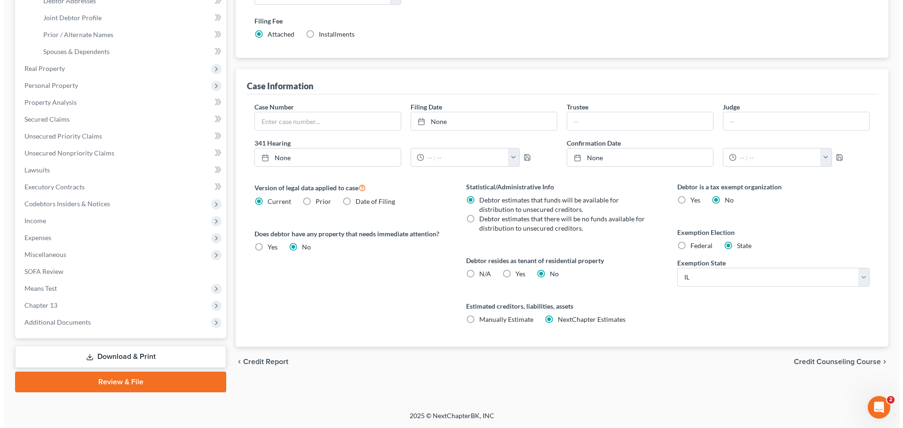
scroll to position [0, 0]
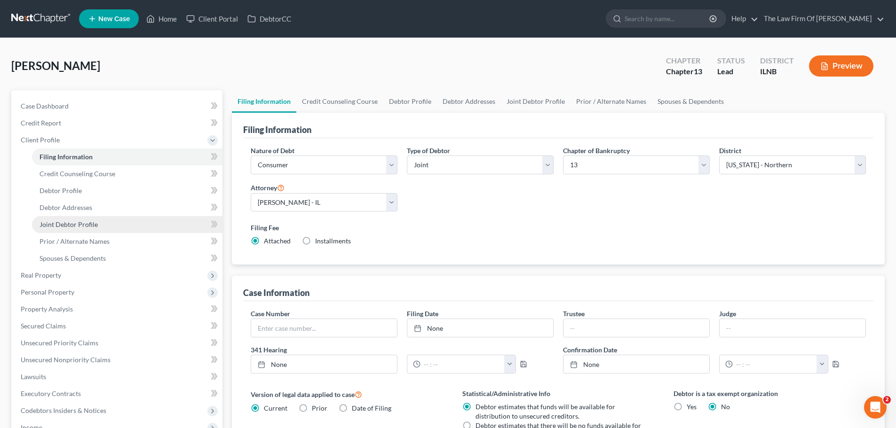
click at [110, 221] on link "Joint Debtor Profile" at bounding box center [127, 224] width 190 height 17
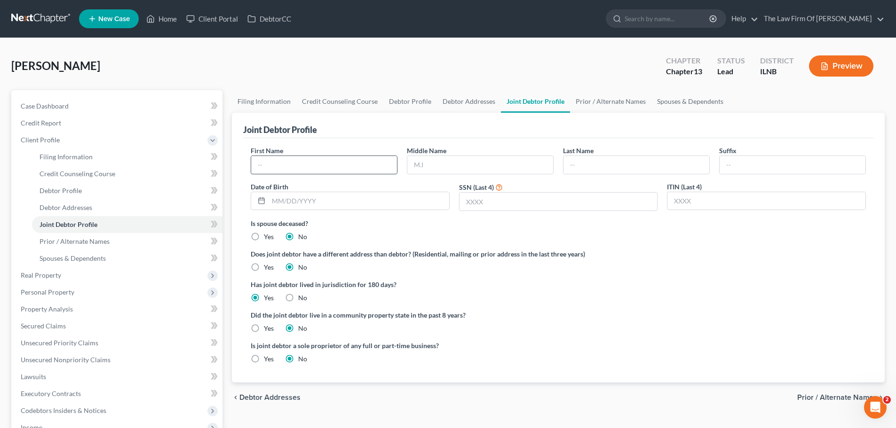
click at [303, 163] on input "text" at bounding box center [324, 165] width 146 height 18
paste input "60120"
type input "60120"
drag, startPoint x: 303, startPoint y: 163, endPoint x: 158, endPoint y: 157, distance: 145.9
click at [158, 157] on div "Petition Navigation Case Dashboard Payments Invoices Payments Payments Credit R…" at bounding box center [448, 344] width 883 height 509
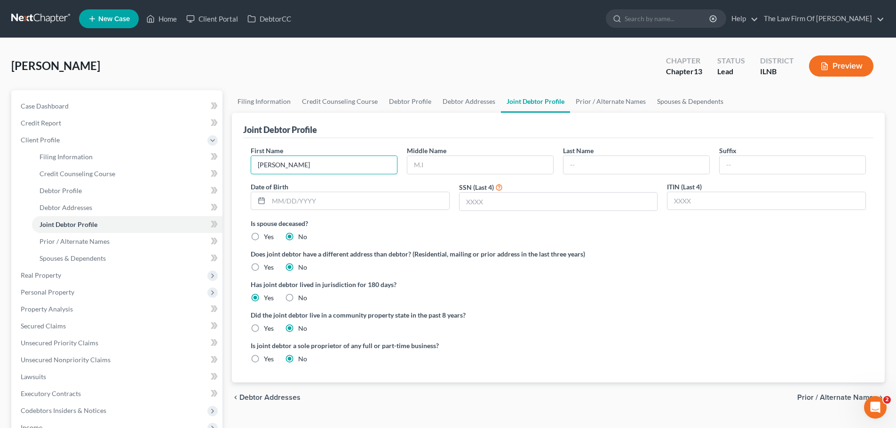
type input "[PERSON_NAME]"
click at [577, 166] on input "text" at bounding box center [636, 165] width 146 height 18
type input "[PERSON_NAME]"
click at [284, 195] on input "text" at bounding box center [358, 201] width 181 height 18
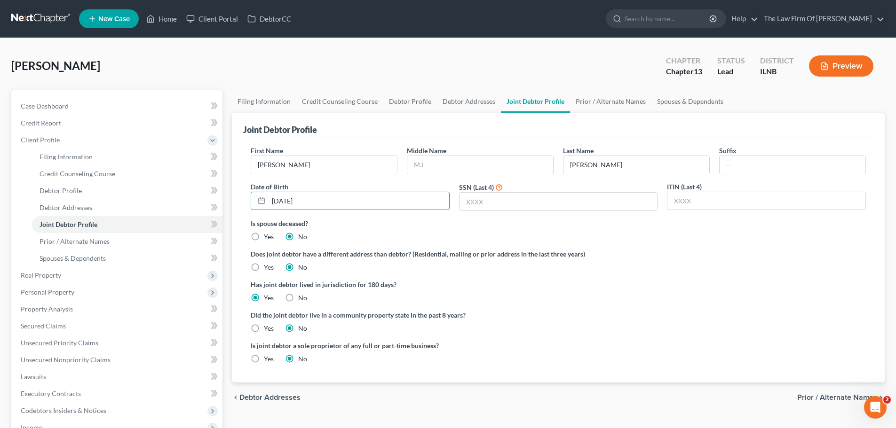
type input "[DATE]"
click at [363, 234] on div "Is spouse deceased? Yes No" at bounding box center [558, 230] width 615 height 23
click at [550, 204] on input "text" at bounding box center [558, 202] width 198 height 18
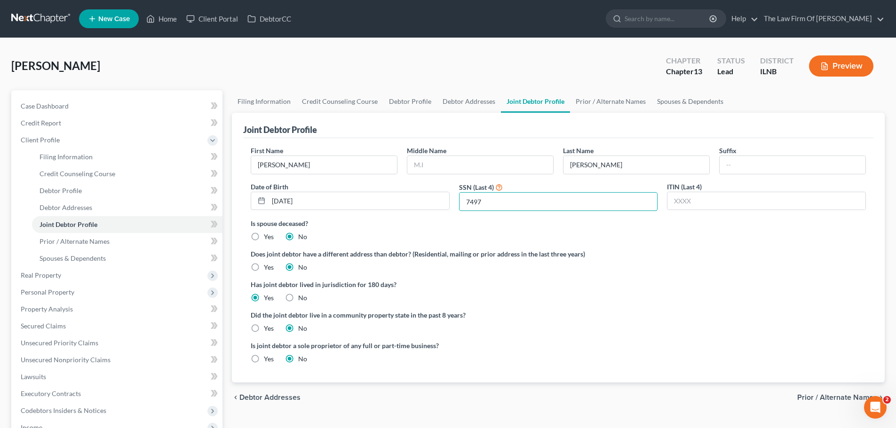
type input "7497"
click at [507, 229] on div "Is spouse deceased? Yes No" at bounding box center [558, 230] width 615 height 23
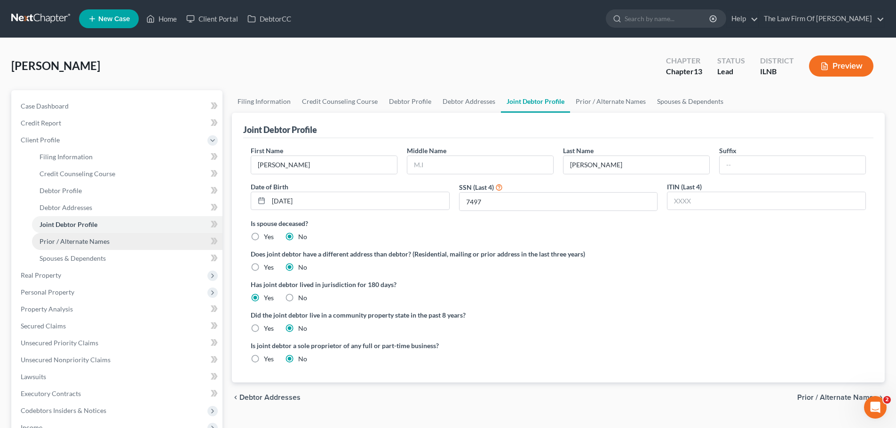
click at [88, 242] on span "Prior / Alternate Names" at bounding box center [74, 241] width 70 height 8
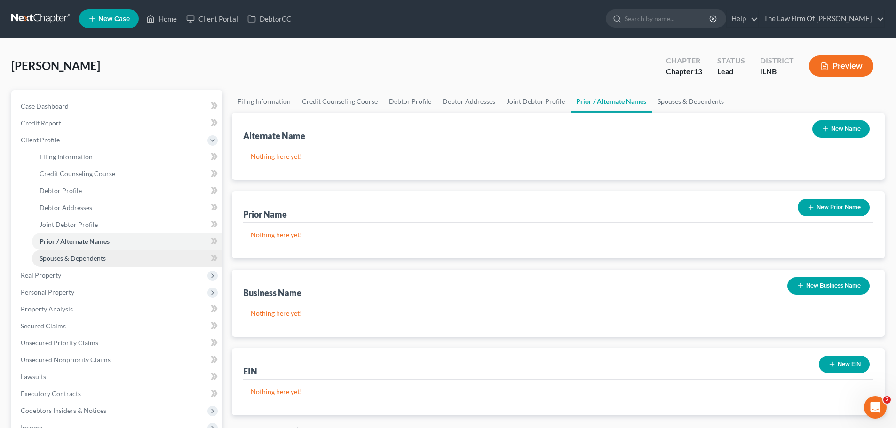
click at [84, 259] on span "Spouses & Dependents" at bounding box center [72, 258] width 66 height 8
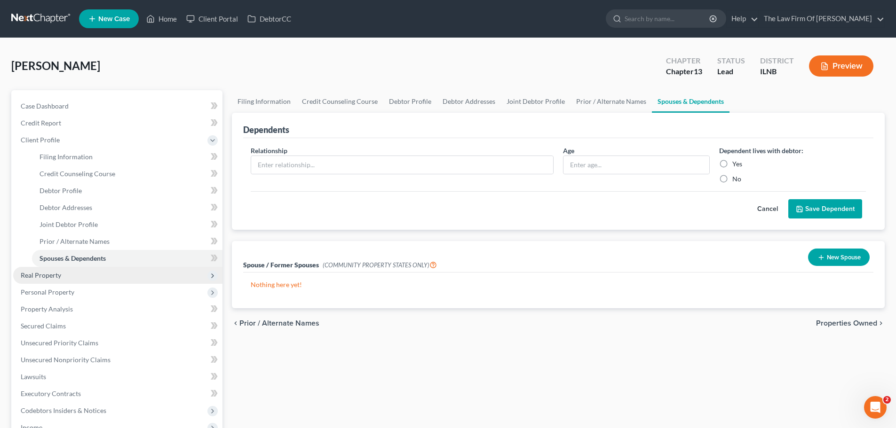
click at [73, 275] on span "Real Property" at bounding box center [117, 275] width 209 height 17
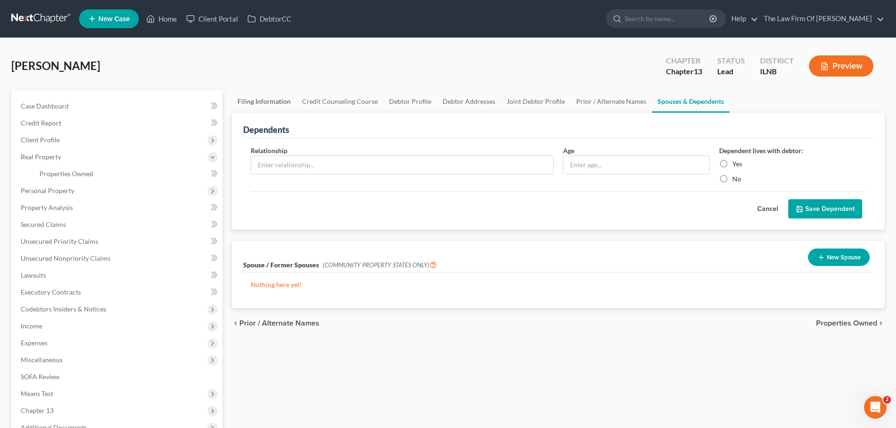
click at [286, 103] on link "Filing Information" at bounding box center [264, 101] width 64 height 23
select select "1"
select select "3"
select select "25"
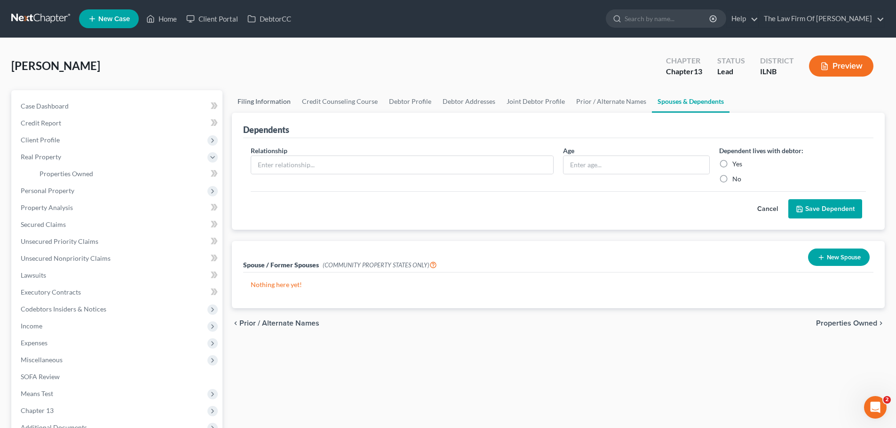
select select "0"
select select "14"
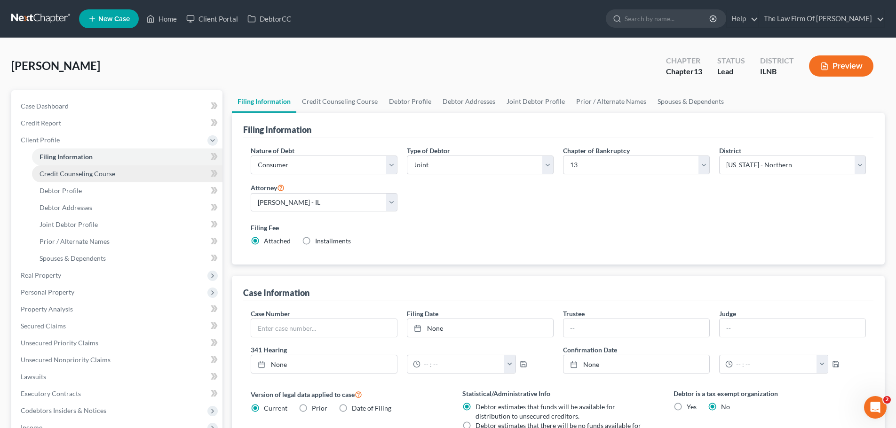
click at [73, 172] on span "Credit Counseling Course" at bounding box center [77, 174] width 76 height 8
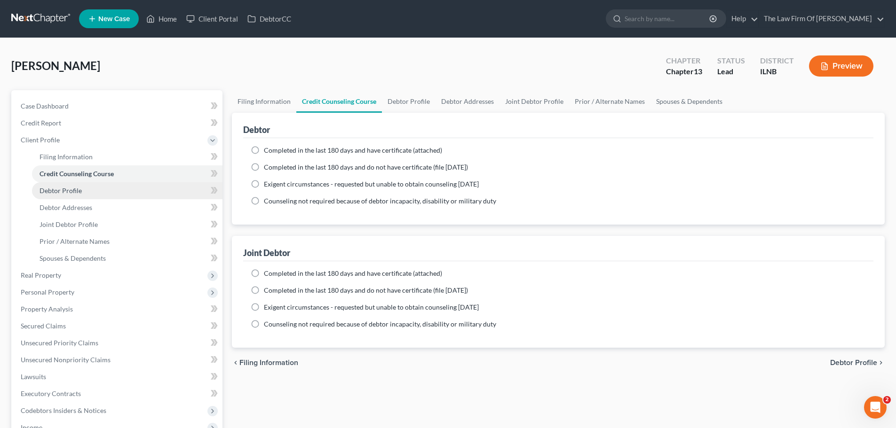
click at [69, 190] on span "Debtor Profile" at bounding box center [60, 191] width 42 height 8
select select "1"
select select "0"
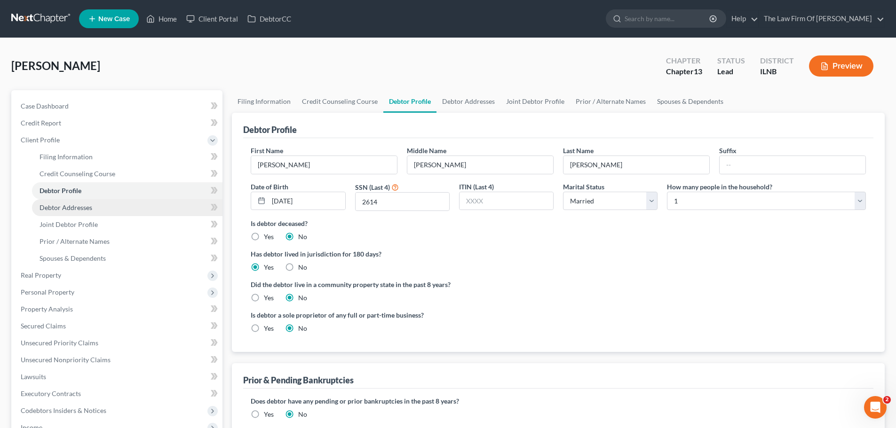
click at [68, 207] on span "Debtor Addresses" at bounding box center [65, 208] width 53 height 8
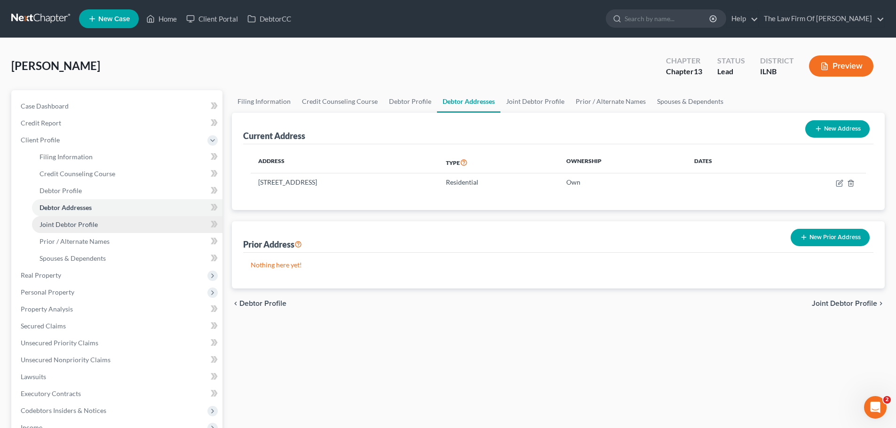
click at [72, 229] on link "Joint Debtor Profile" at bounding box center [127, 224] width 190 height 17
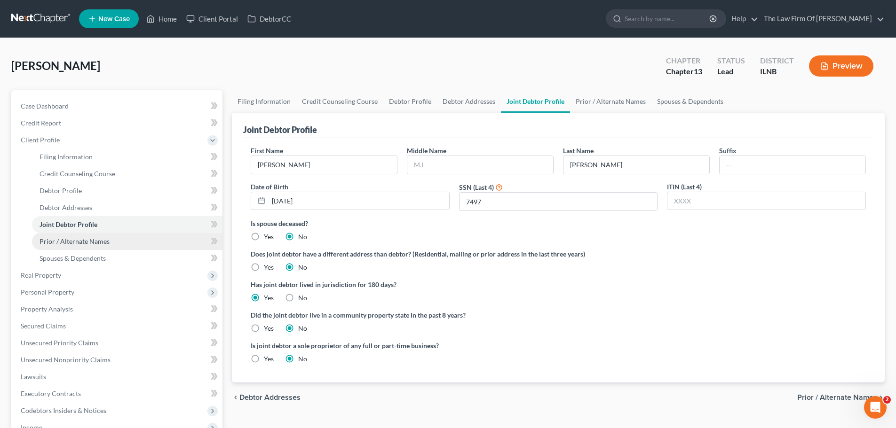
click at [71, 238] on span "Prior / Alternate Names" at bounding box center [74, 241] width 70 height 8
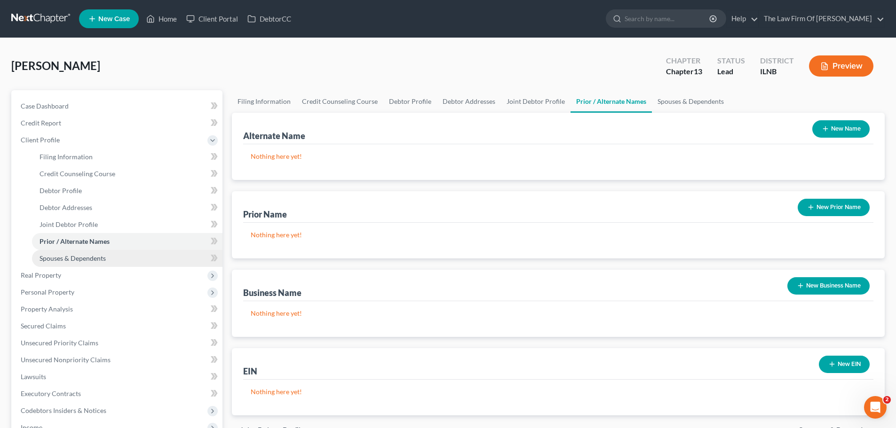
click at [71, 260] on span "Spouses & Dependents" at bounding box center [72, 258] width 66 height 8
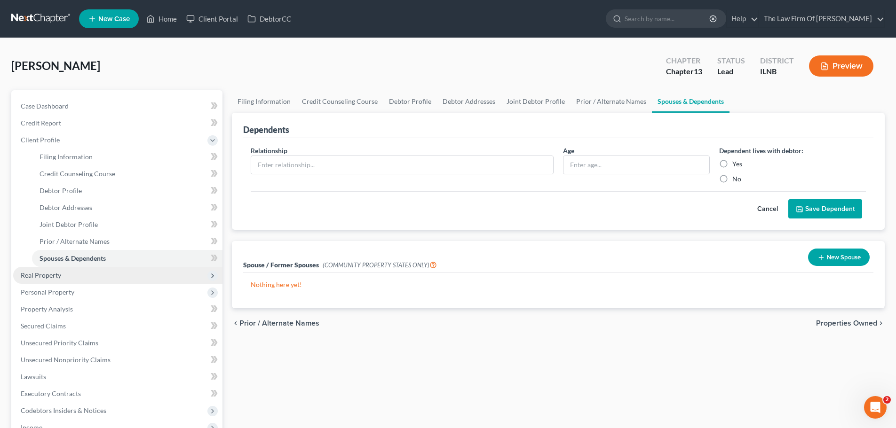
click at [44, 280] on span "Real Property" at bounding box center [117, 275] width 209 height 17
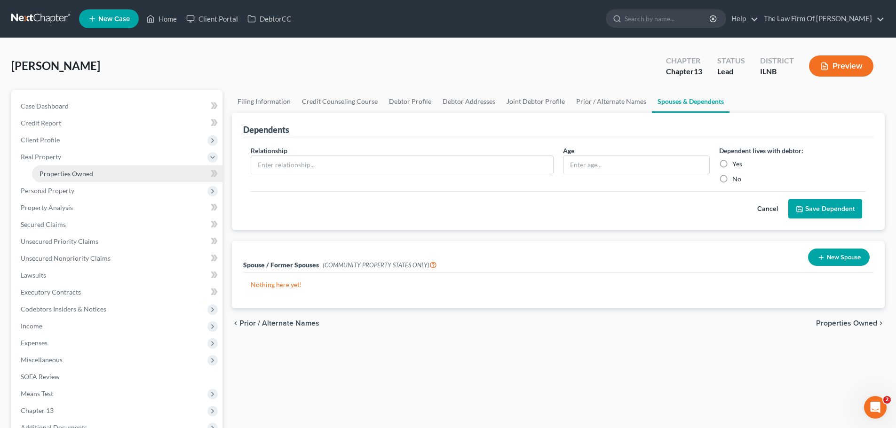
click at [120, 174] on link "Properties Owned" at bounding box center [127, 174] width 190 height 17
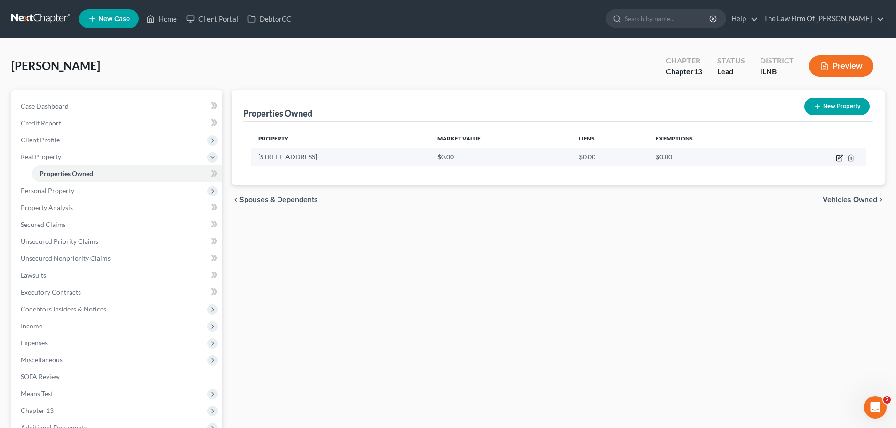
click at [837, 159] on icon "button" at bounding box center [840, 158] width 8 height 8
select select "14"
select select "44"
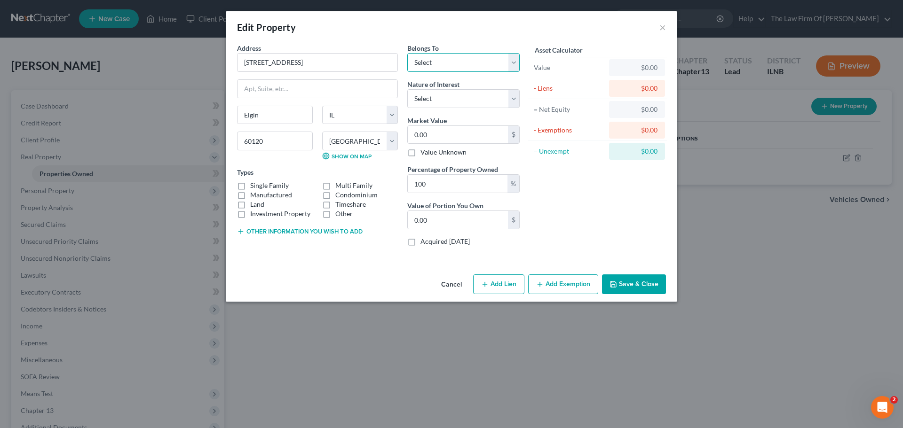
click at [512, 62] on select "Select Debtor 1 Only Debtor 2 Only Debtor 1 And Debtor 2 Only At Least One Of T…" at bounding box center [463, 62] width 112 height 19
select select "2"
click at [407, 53] on select "Select Debtor 1 Only Debtor 2 Only Debtor 1 And Debtor 2 Only At Least One Of T…" at bounding box center [463, 62] width 112 height 19
click at [450, 100] on select "Select Fee Simple Joint Tenant Life Estate Equitable Interest Future Interest T…" at bounding box center [463, 98] width 112 height 19
click at [407, 89] on select "Select Fee Simple Joint Tenant Life Estate Equitable Interest Future Interest T…" at bounding box center [463, 98] width 112 height 19
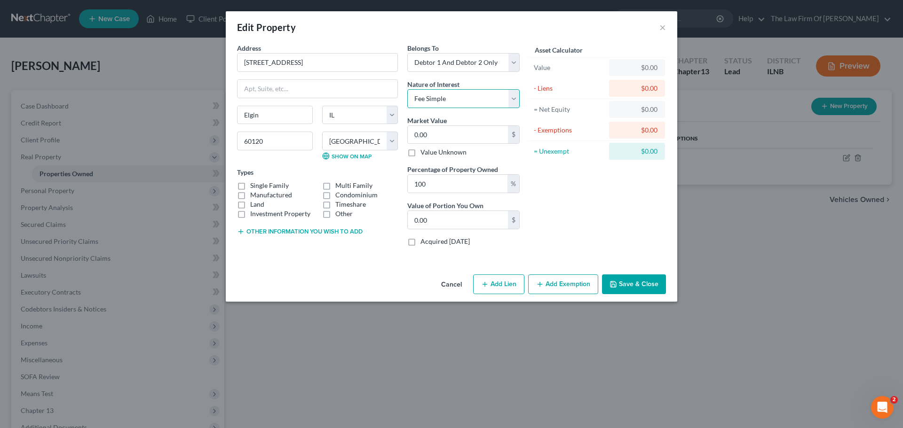
click at [454, 100] on select "Select Fee Simple Joint Tenant Life Estate Equitable Interest Future Interest T…" at bounding box center [463, 98] width 112 height 19
click at [407, 89] on select "Select Fee Simple Joint Tenant Life Estate Equitable Interest Future Interest T…" at bounding box center [463, 98] width 112 height 19
click at [471, 99] on select "Select Fee Simple Joint Tenant Life Estate Equitable Interest Future Interest T…" at bounding box center [463, 98] width 112 height 19
select select "1"
click at [407, 89] on select "Select Fee Simple Joint Tenant Life Estate Equitable Interest Future Interest T…" at bounding box center [463, 98] width 112 height 19
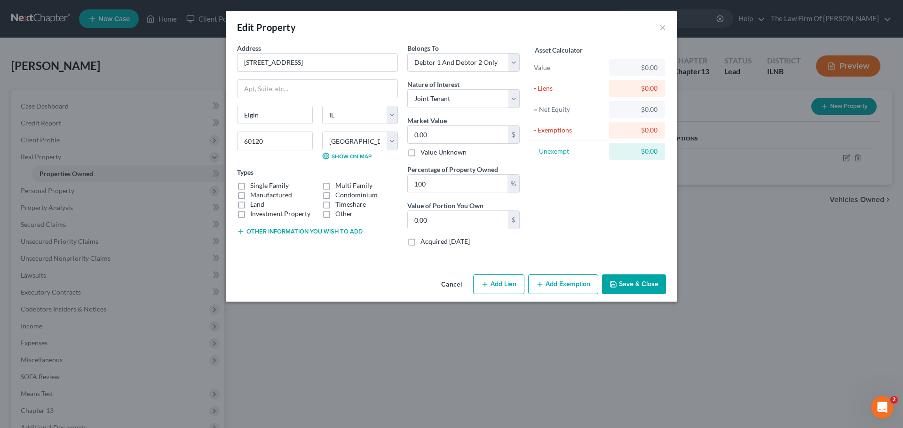
click at [575, 194] on div "Asset Calculator Value $0.00 - Liens $0.00 = Net Equity $0.00 - Exemptions $0.0…" at bounding box center [597, 148] width 146 height 211
click at [439, 136] on input "0.00" at bounding box center [458, 135] width 100 height 18
type input "0"
type input "2"
type input "2.00"
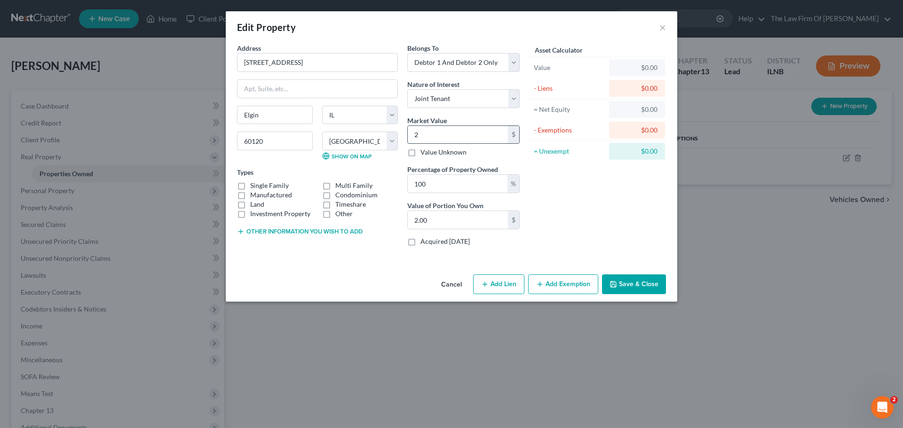
type input "29"
type input "29.00"
type input "299"
type input "299.00"
type input "2996"
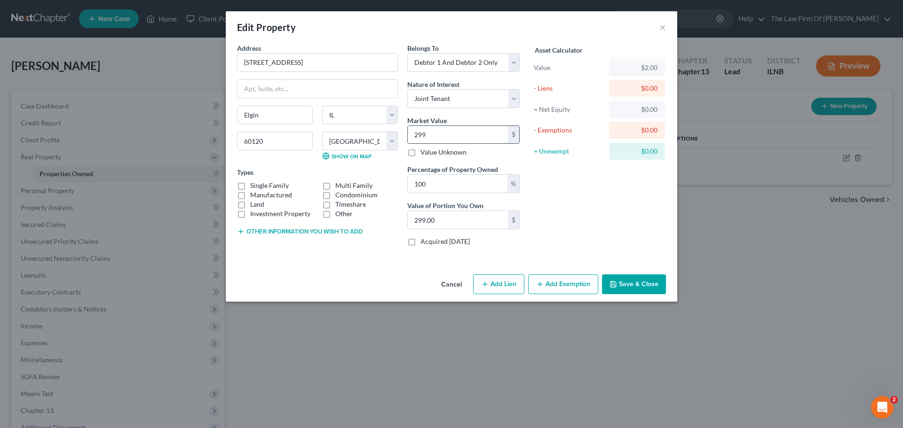
type input "2,996.00"
type input "2,9960"
type input "29,960.00"
type input "29,9600"
type input "299,600.00"
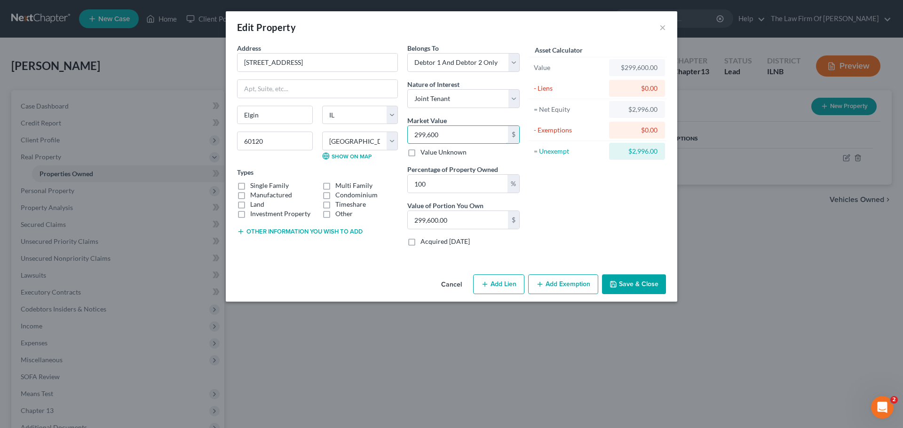
type input "299,600"
click at [561, 183] on div "Asset Calculator Value $299,600.00 - Liens $0.00 = Net Equity $2,996.00 - Exemp…" at bounding box center [597, 148] width 146 height 211
click at [250, 185] on label "Single Family" at bounding box center [269, 185] width 39 height 9
click at [254, 185] on input "Single Family" at bounding box center [257, 184] width 6 height 6
checkbox input "true"
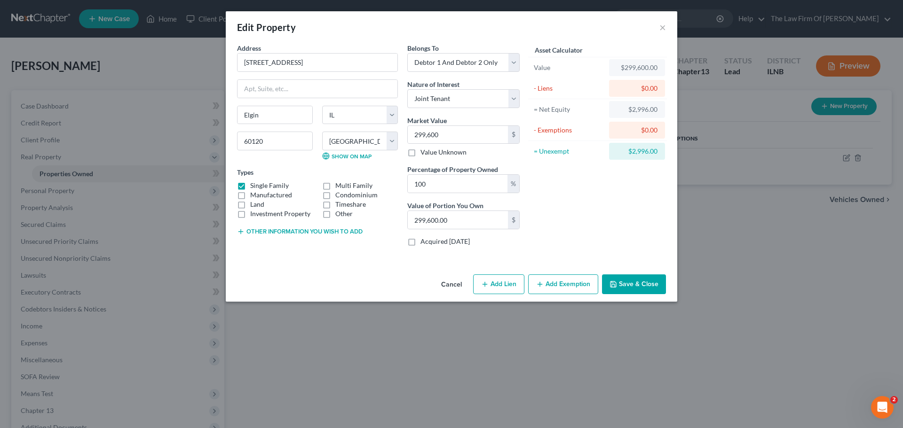
click at [556, 287] on button "Add Exemption" at bounding box center [563, 285] width 70 height 20
select select "2"
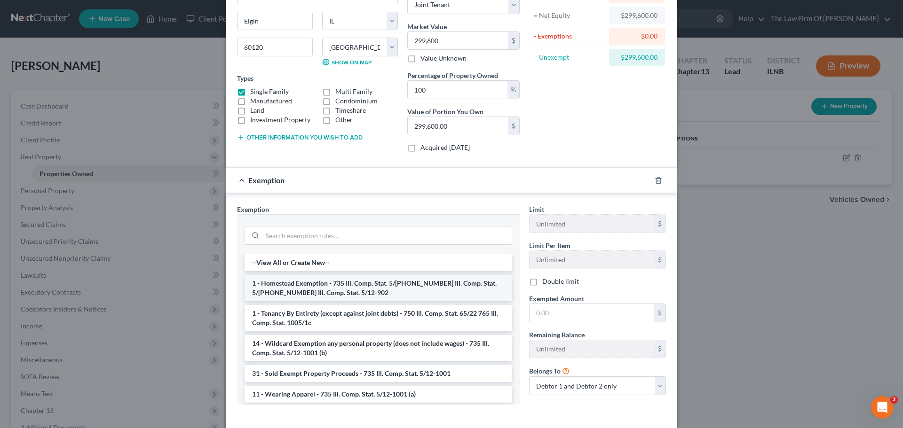
click at [424, 294] on li "1 - Homestead Exemption - 735 Ill. Comp. Stat. 5/[PHONE_NUMBER] Ill. Comp. Stat…" at bounding box center [379, 288] width 268 height 26
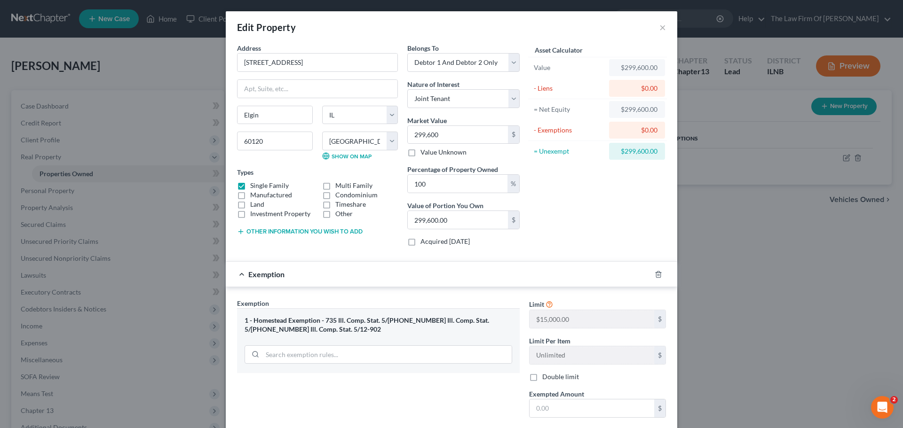
scroll to position [94, 0]
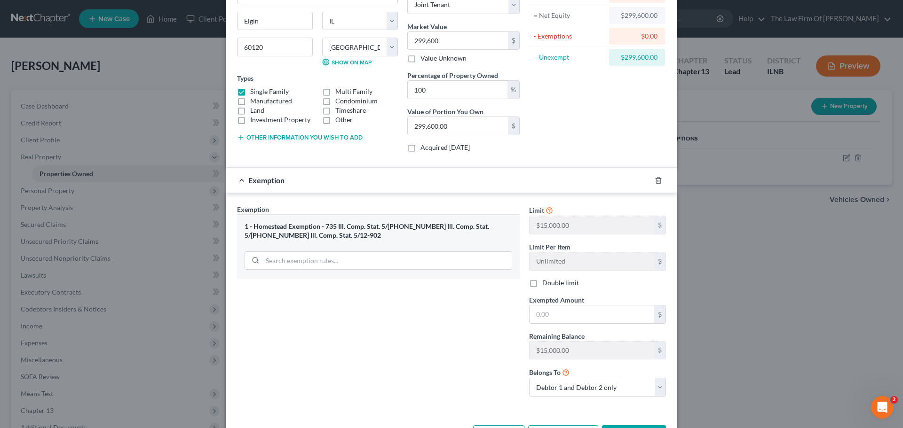
click at [542, 284] on label "Double limit" at bounding box center [560, 282] width 37 height 9
click at [546, 284] on input "Double limit" at bounding box center [549, 281] width 6 height 6
checkbox input "true"
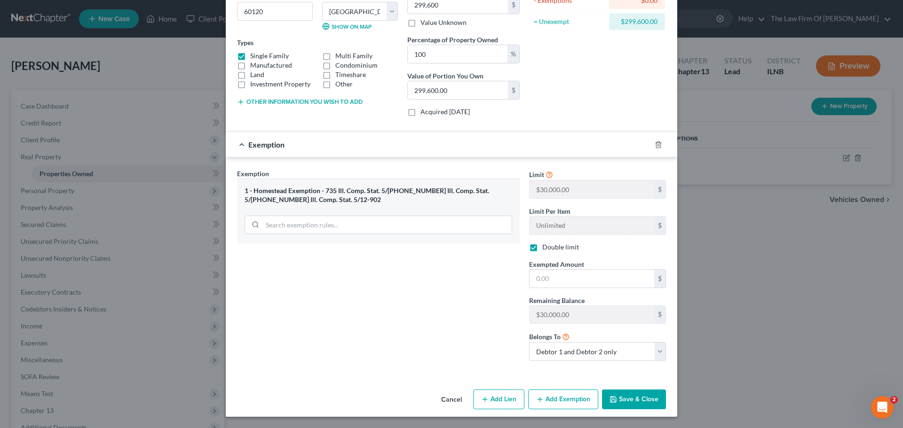
click at [489, 399] on button "Add Lien" at bounding box center [498, 400] width 51 height 20
select select "2"
select select "0"
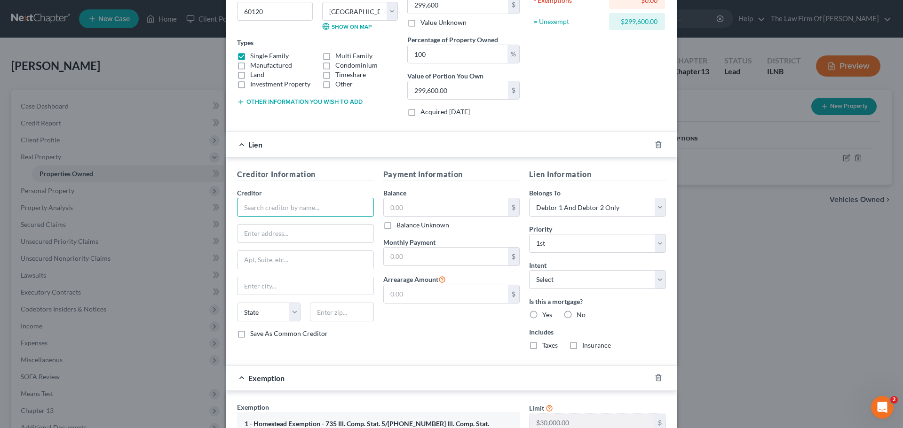
click at [262, 205] on input "text" at bounding box center [305, 207] width 137 height 19
click at [292, 205] on input "text" at bounding box center [305, 207] width 137 height 19
click at [237, 208] on input "Associated bank" at bounding box center [305, 207] width 137 height 19
type input "Associated Bank"
click at [425, 212] on input "text" at bounding box center [446, 207] width 125 height 18
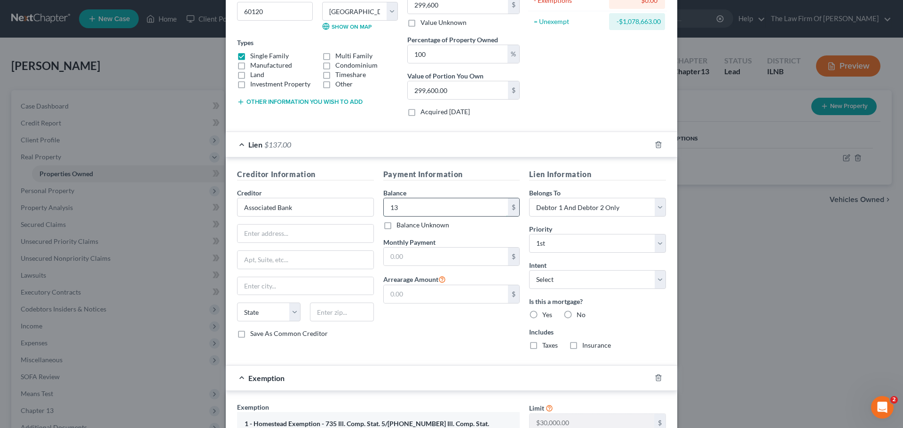
type input "1"
type input "137,826.36"
click at [459, 190] on div "Balance 137,826.36 $ Balance Unknown Balance Undetermined 137,826.36 $ Balance …" at bounding box center [451, 209] width 137 height 42
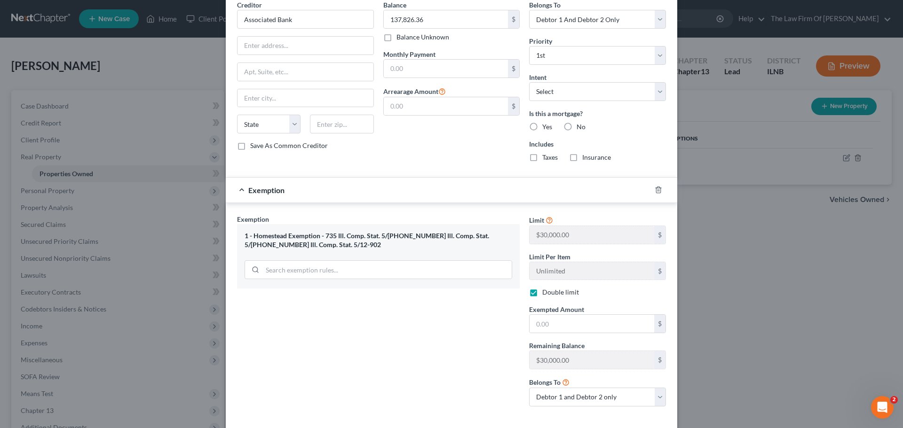
scroll to position [363, 0]
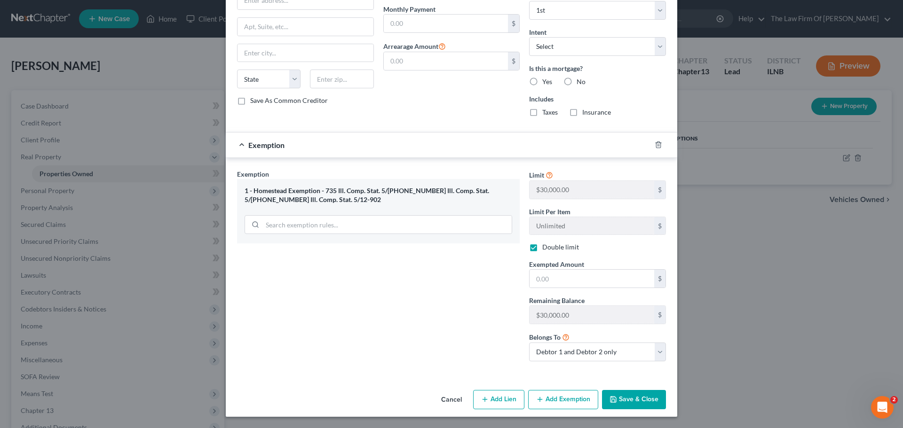
click at [654, 403] on button "Save & Close" at bounding box center [634, 400] width 64 height 20
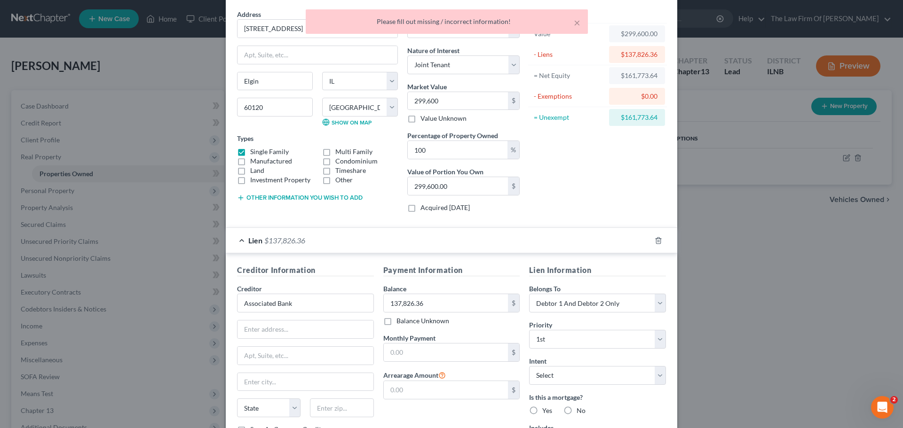
scroll to position [81, 0]
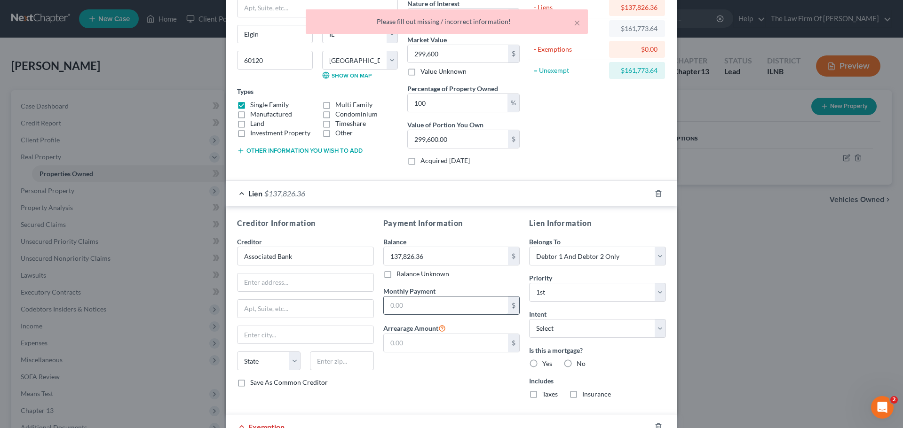
click at [410, 304] on input "text" at bounding box center [446, 306] width 125 height 18
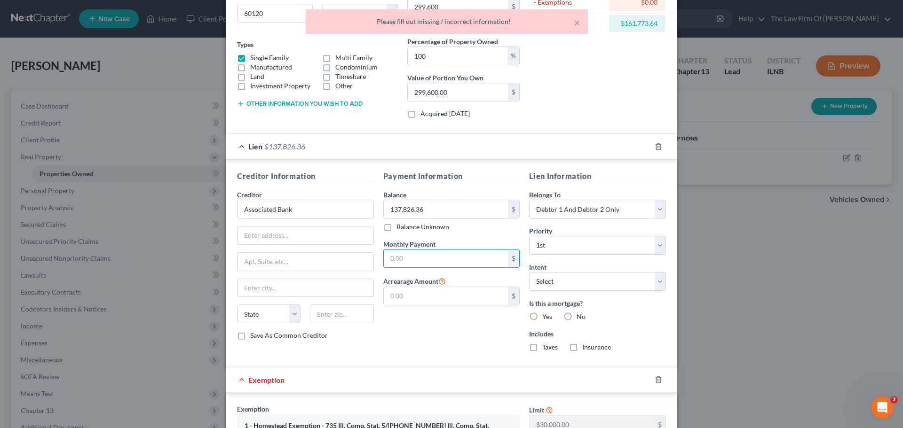
scroll to position [222, 0]
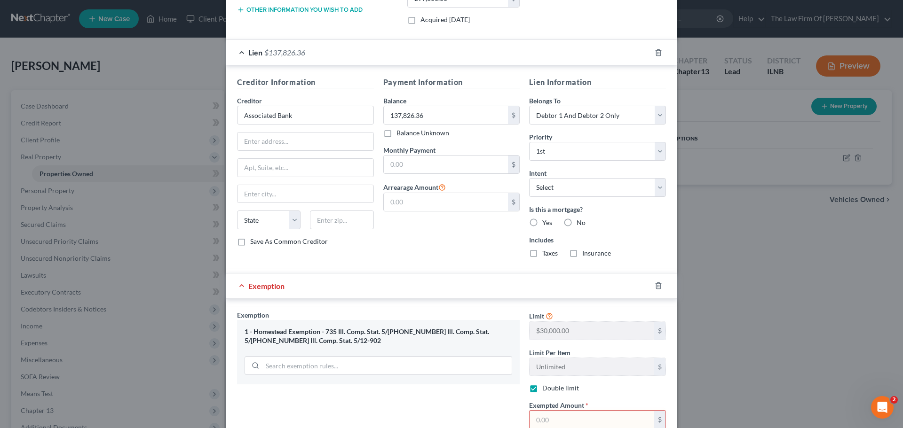
click at [542, 222] on label "Yes" at bounding box center [547, 222] width 10 height 9
click at [546, 222] on input "Yes" at bounding box center [549, 221] width 6 height 6
radio input "true"
click at [488, 237] on div "Payment Information Balance 137,826.36 $ Balance Unknown Balance Undetermined 1…" at bounding box center [452, 171] width 146 height 189
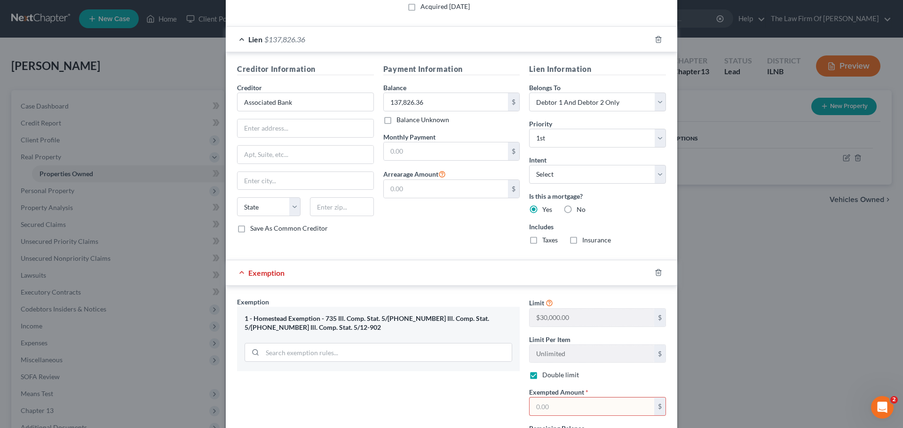
scroll to position [363, 0]
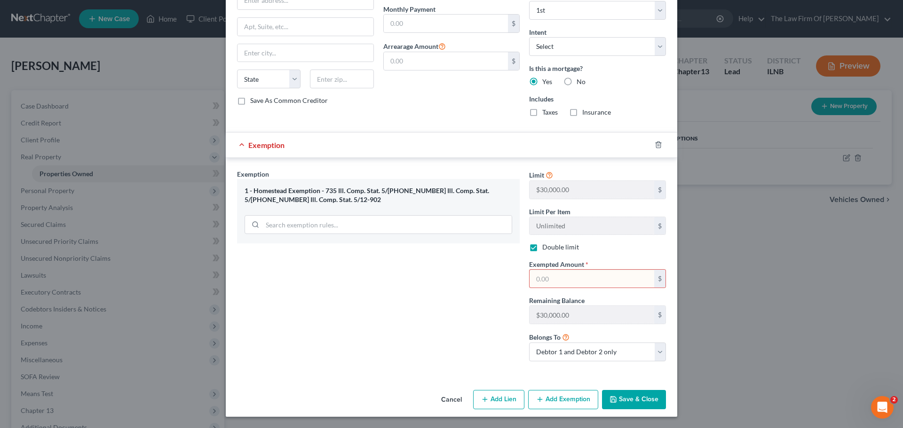
click at [637, 406] on button "Save & Close" at bounding box center [634, 400] width 64 height 20
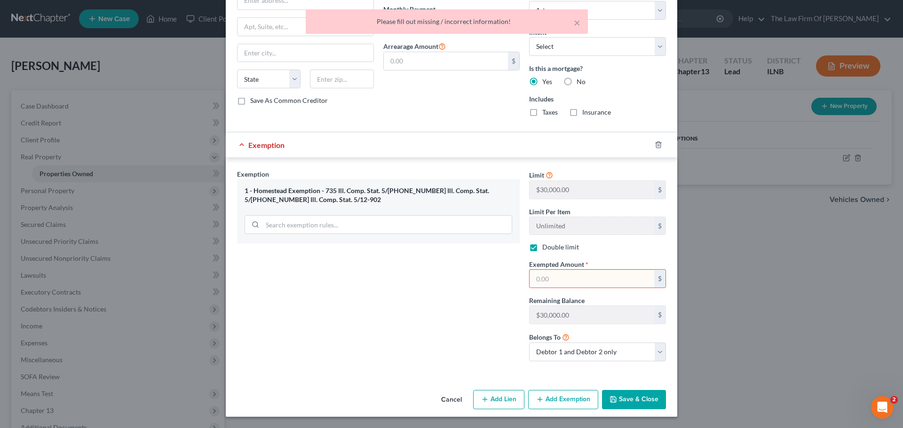
scroll to position [175, 0]
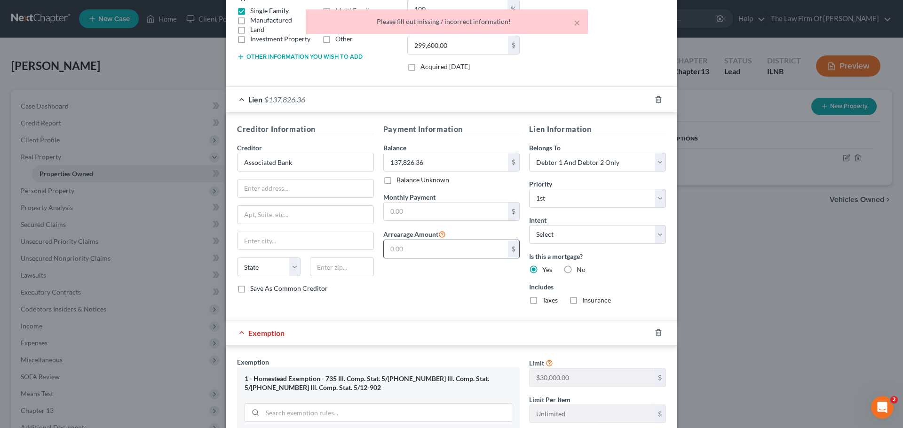
click at [413, 253] on input "text" at bounding box center [446, 249] width 125 height 18
type input "0.00"
click at [438, 298] on div "Payment Information Balance 137,826.36 $ Balance Unknown Balance Undetermined 1…" at bounding box center [452, 218] width 146 height 189
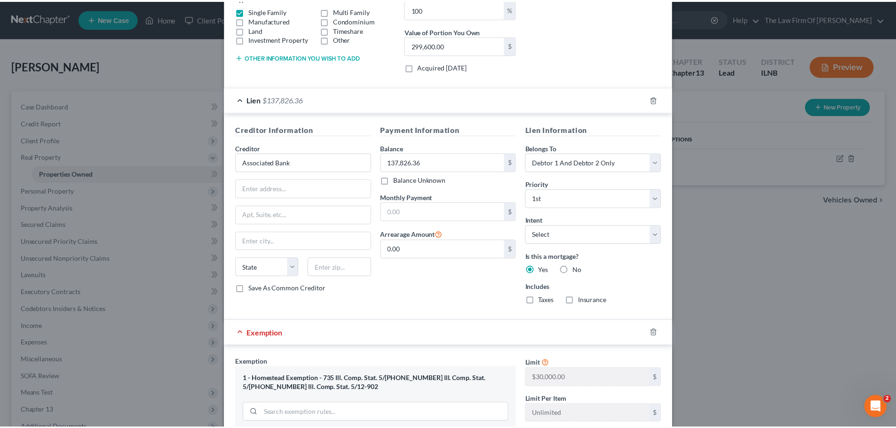
scroll to position [363, 0]
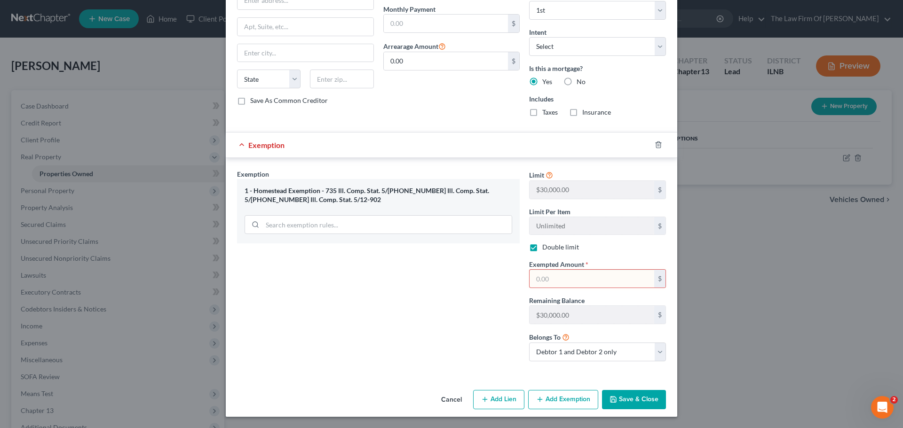
click at [615, 398] on button "Save & Close" at bounding box center [634, 400] width 64 height 20
drag, startPoint x: 543, startPoint y: 278, endPoint x: 530, endPoint y: 278, distance: 12.7
click at [543, 278] on input "text" at bounding box center [591, 279] width 125 height 18
click at [420, 277] on div "Exemption Set must be selected for CA. Exemption * 1 - Homestead Exemption - 73…" at bounding box center [378, 269] width 292 height 200
click at [601, 279] on input "30,000" at bounding box center [591, 279] width 125 height 18
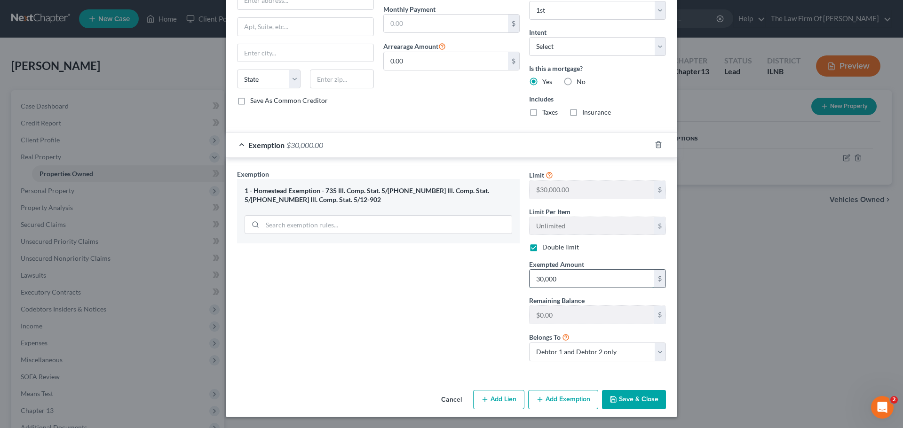
click at [601, 279] on input "30,000" at bounding box center [591, 279] width 125 height 18
type input "30,000.00"
click at [430, 294] on div "Exemption Set must be selected for CA. Exemption * 1 - Homestead Exemption - 73…" at bounding box center [378, 269] width 292 height 200
click at [625, 403] on button "Save & Close" at bounding box center [634, 400] width 64 height 20
